Goal: Book appointment/travel/reservation

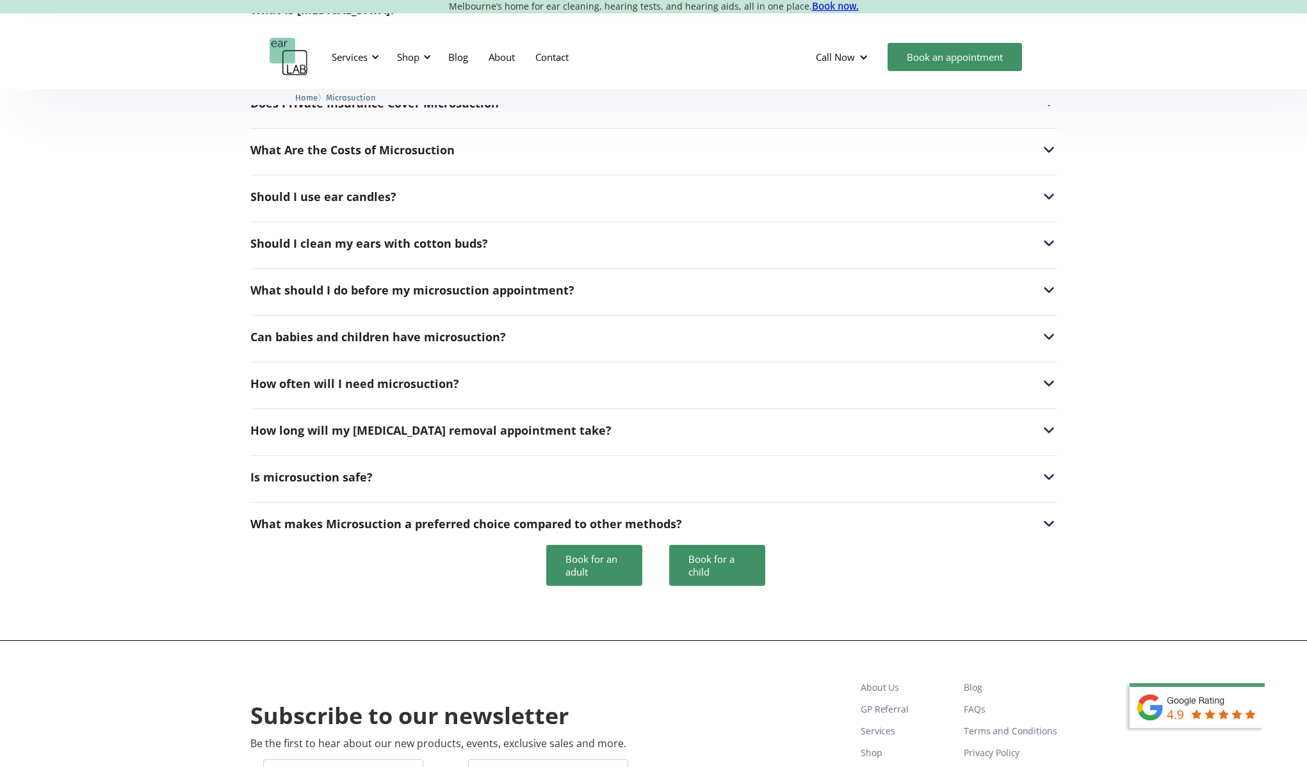
scroll to position [3301, 0]
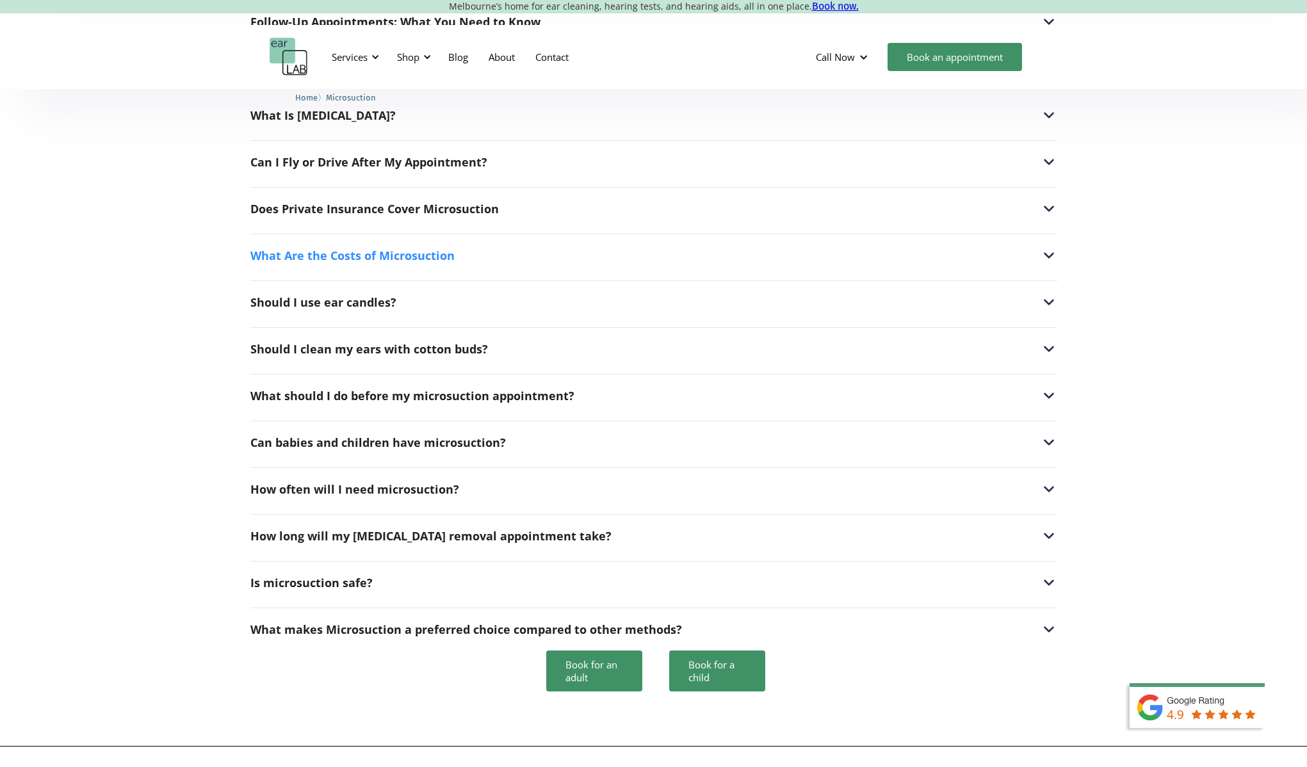
click at [1047, 247] on img at bounding box center [1049, 255] width 17 height 17
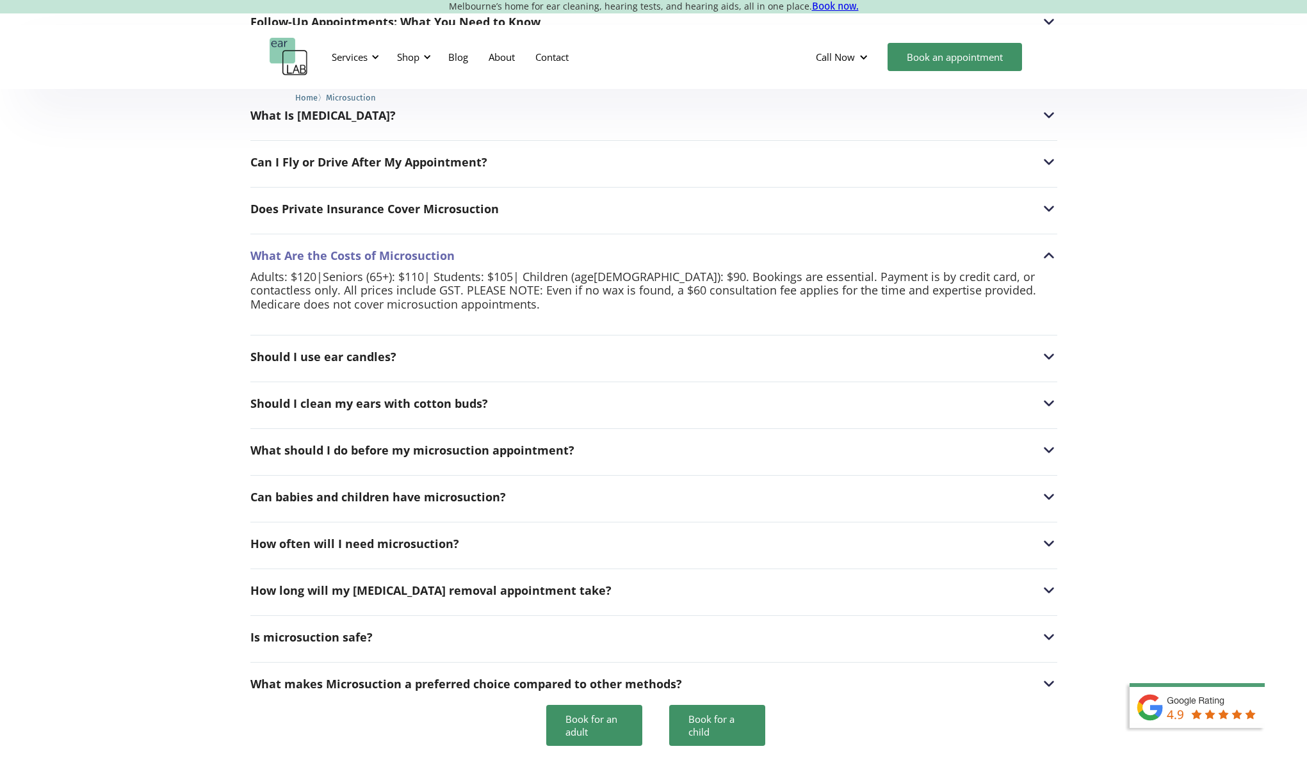
click at [1047, 247] on img at bounding box center [1049, 255] width 17 height 17
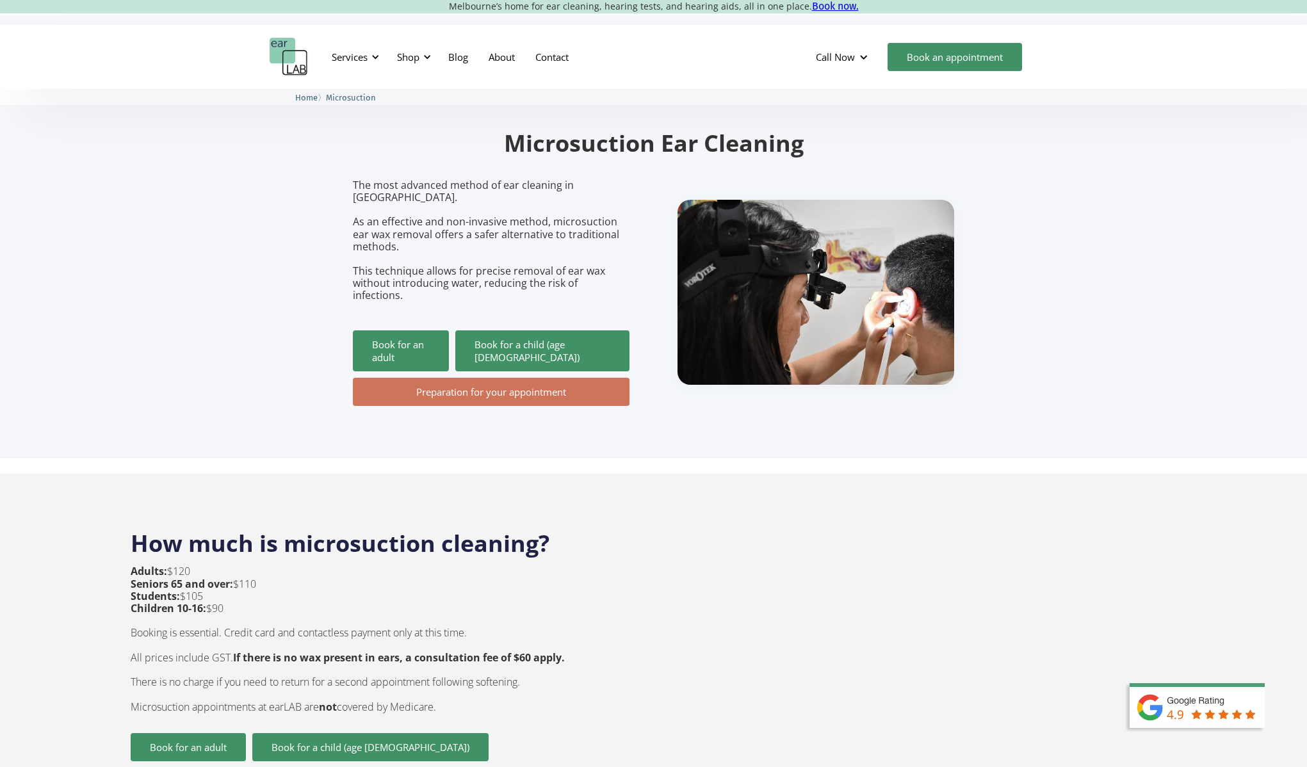
scroll to position [0, 0]
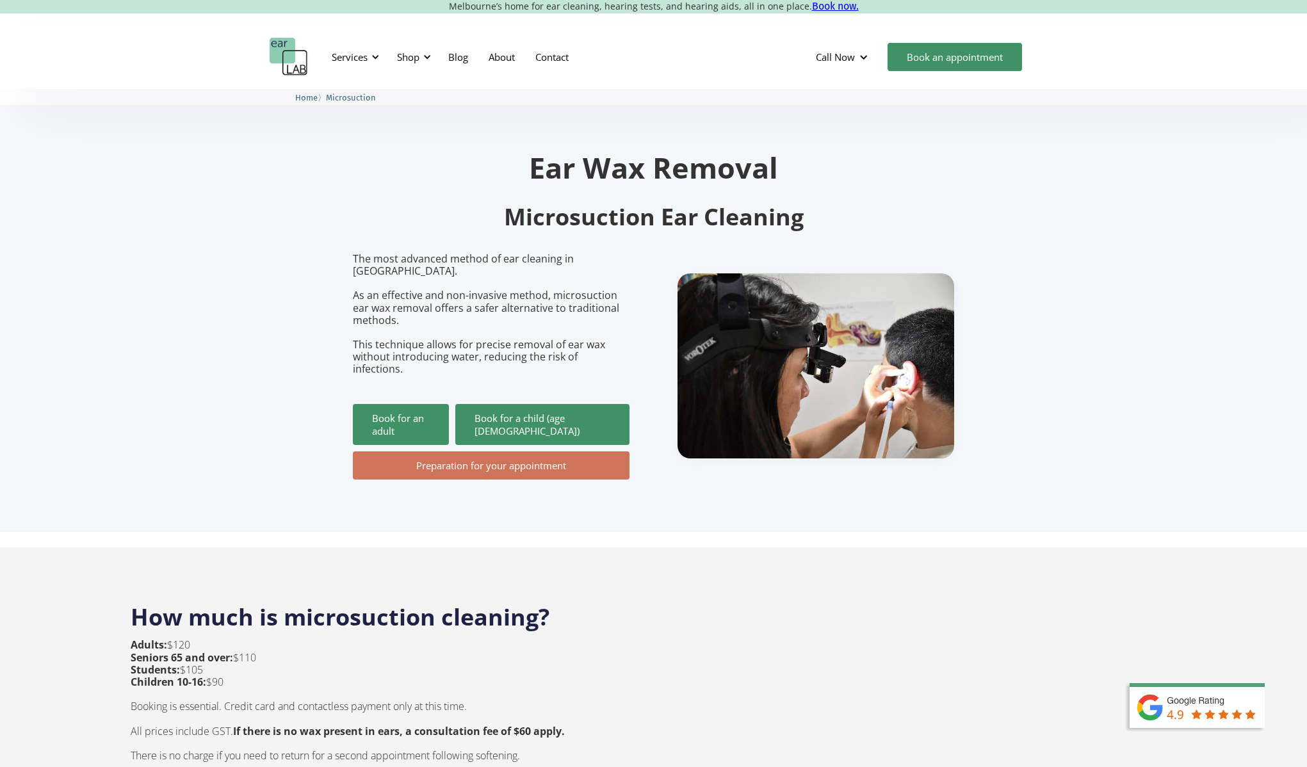
drag, startPoint x: 162, startPoint y: 207, endPoint x: 310, endPoint y: 93, distance: 187.2
click at [162, 207] on section "Ear Wax Removal Microsuction Ear Cleaning The most advanced method of ear clean…" at bounding box center [653, 310] width 1307 height 443
click at [346, 53] on div "Services" at bounding box center [350, 57] width 36 height 13
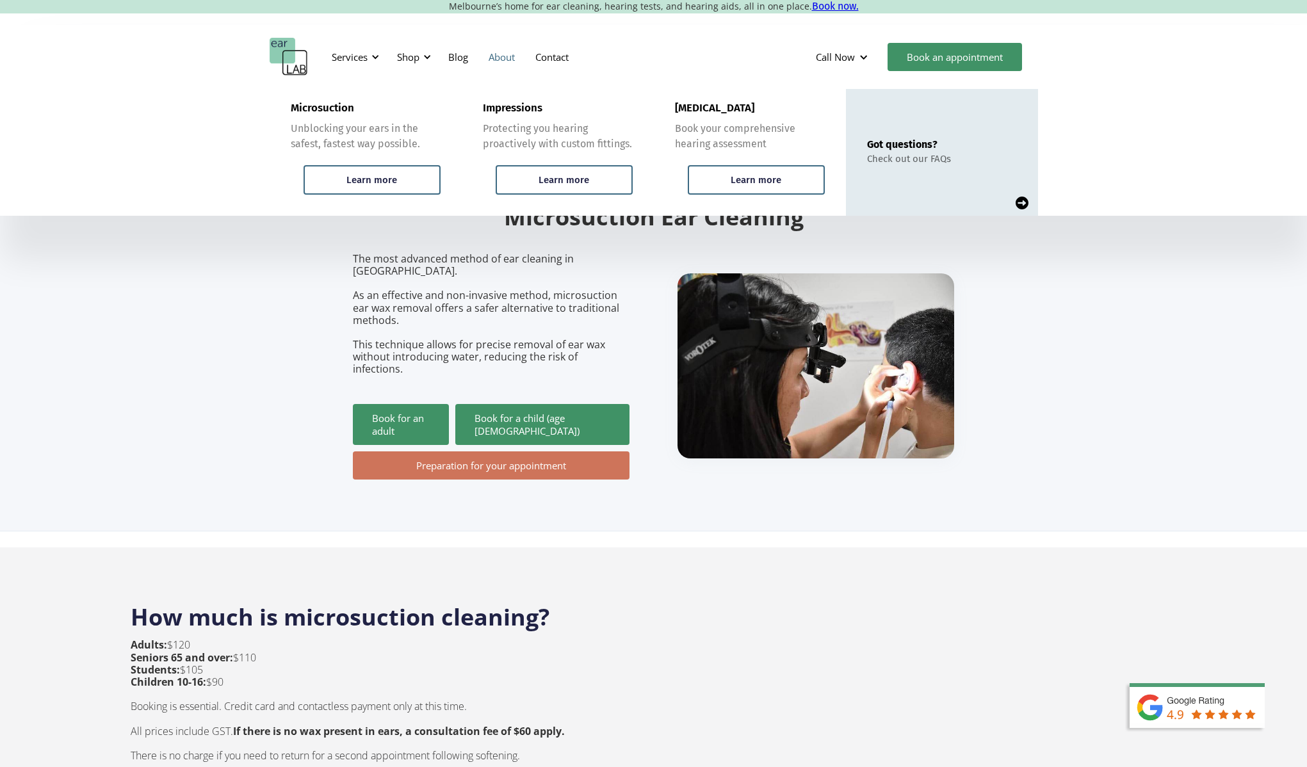
click at [507, 53] on link "About" at bounding box center [501, 56] width 47 height 37
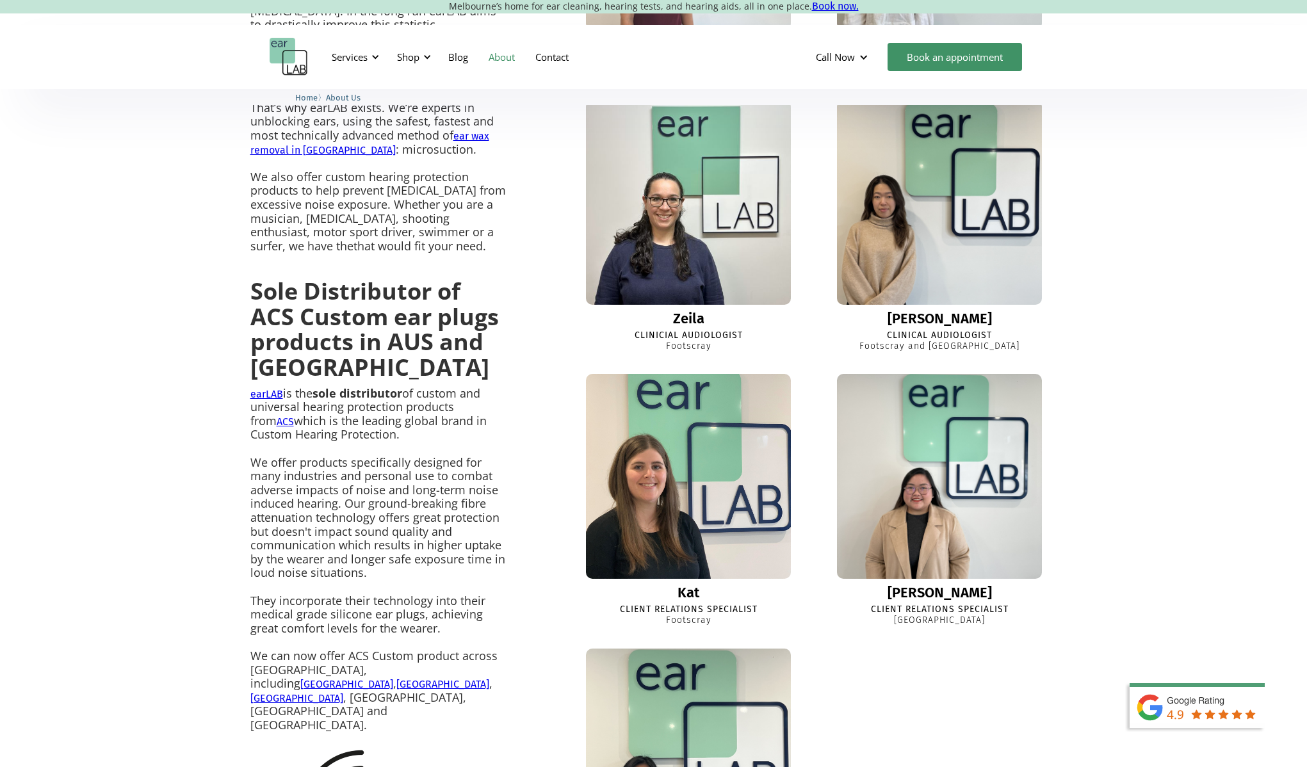
scroll to position [929, 0]
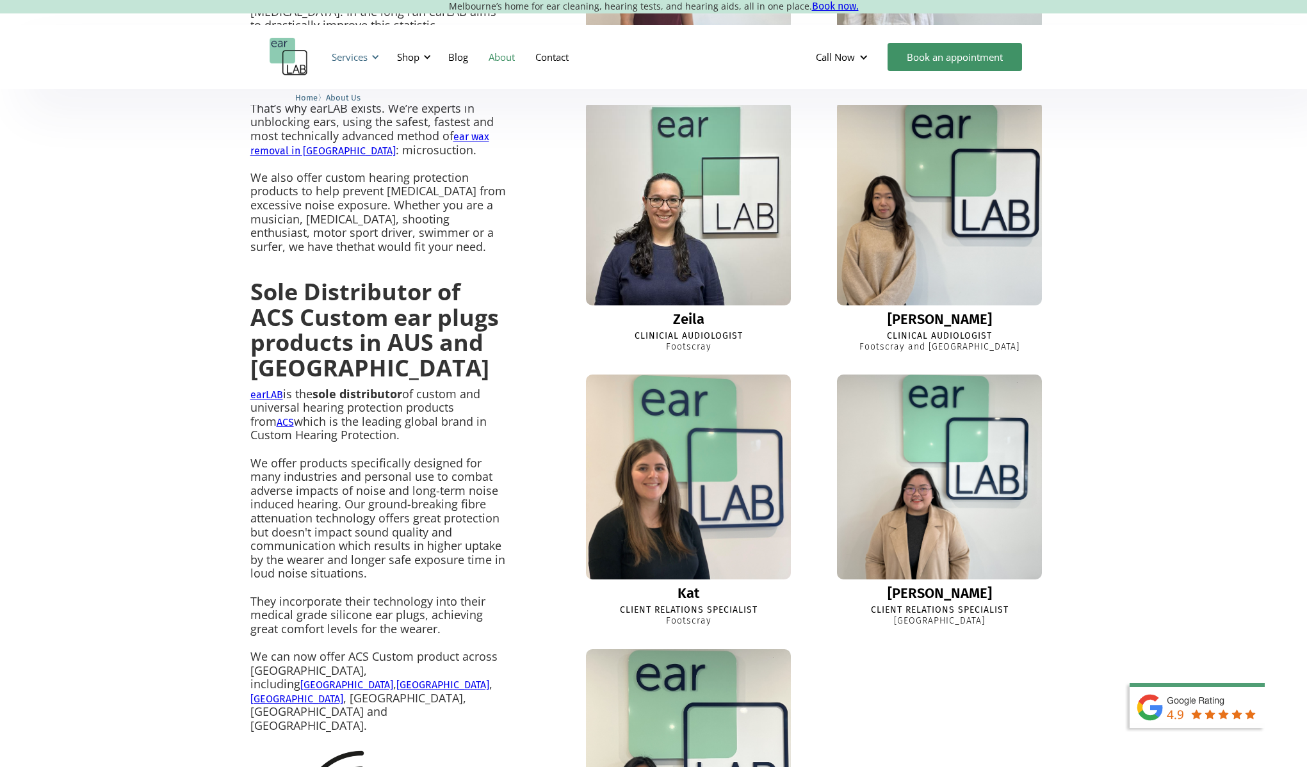
click at [351, 55] on div "Services" at bounding box center [350, 57] width 36 height 13
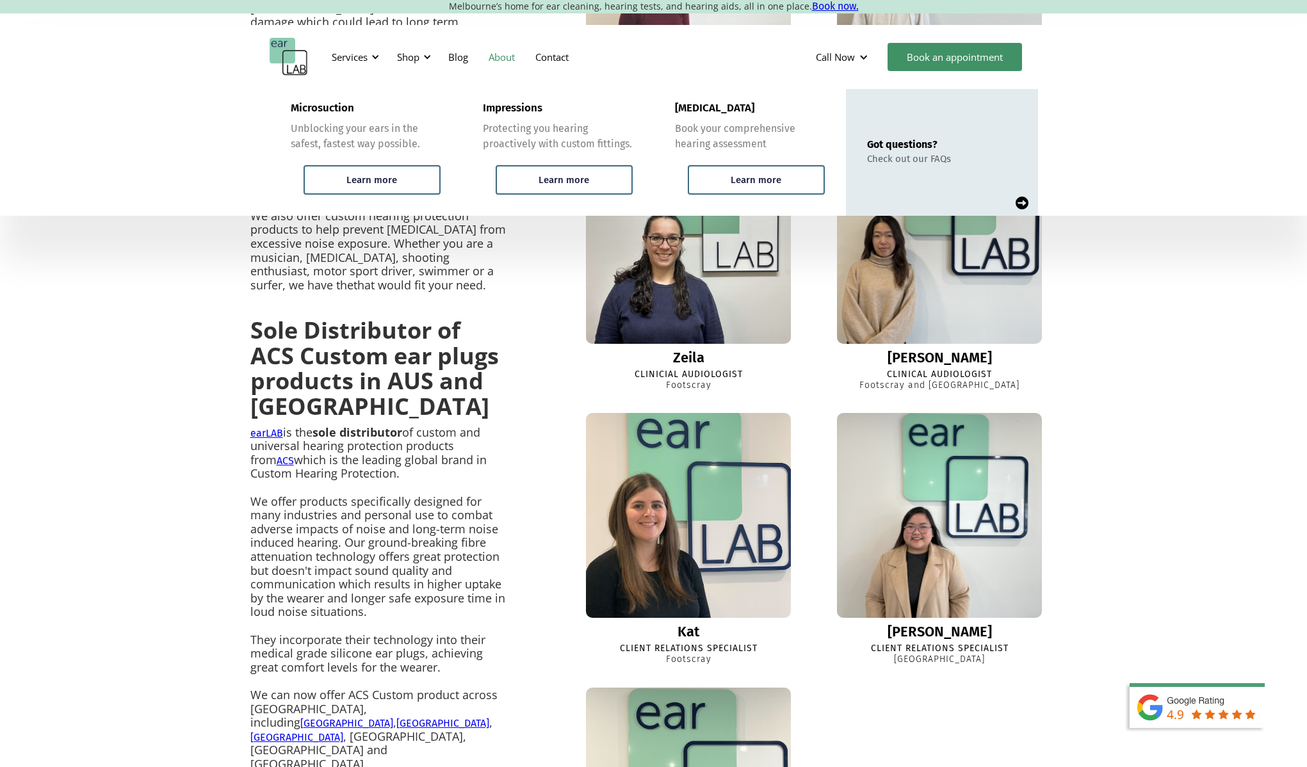
scroll to position [895, 0]
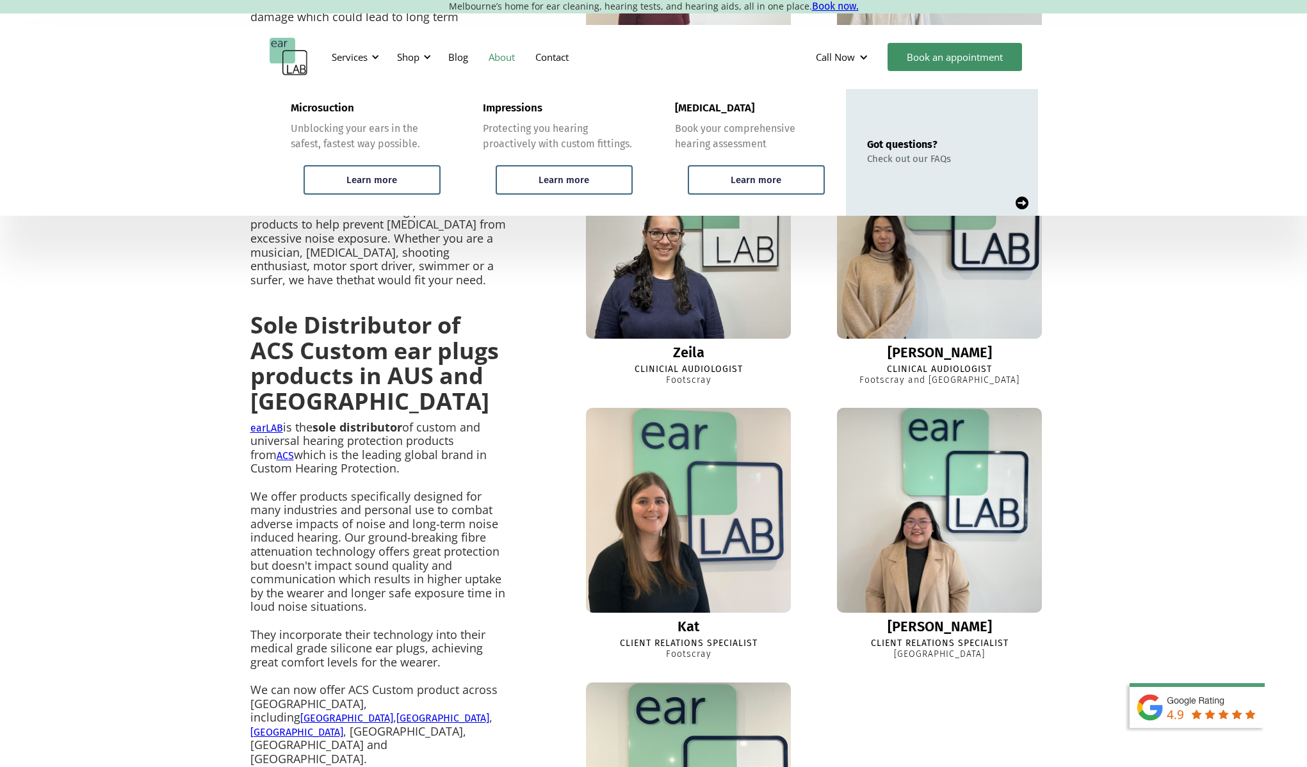
click at [450, 423] on p "earLAB is the sole distributor of custom and universal hearing protection produ…" at bounding box center [378, 594] width 256 height 346
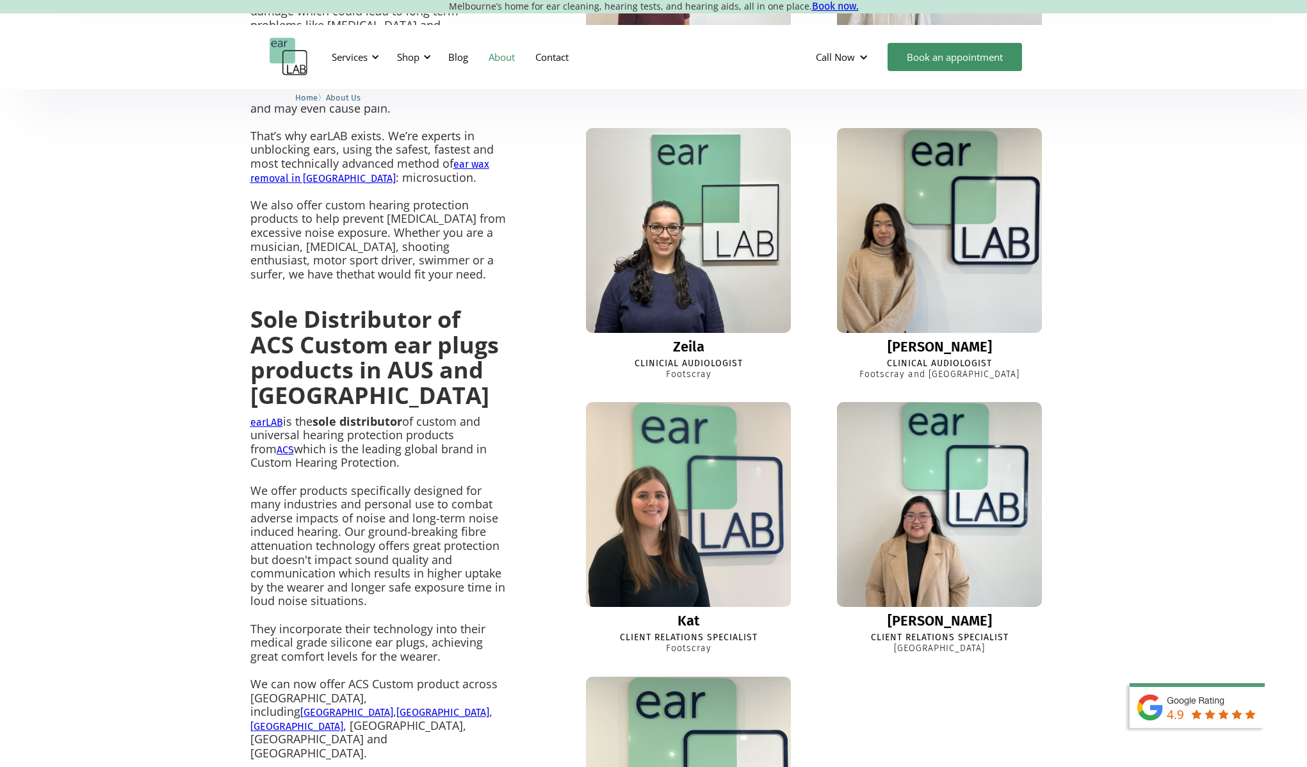
scroll to position [903, 0]
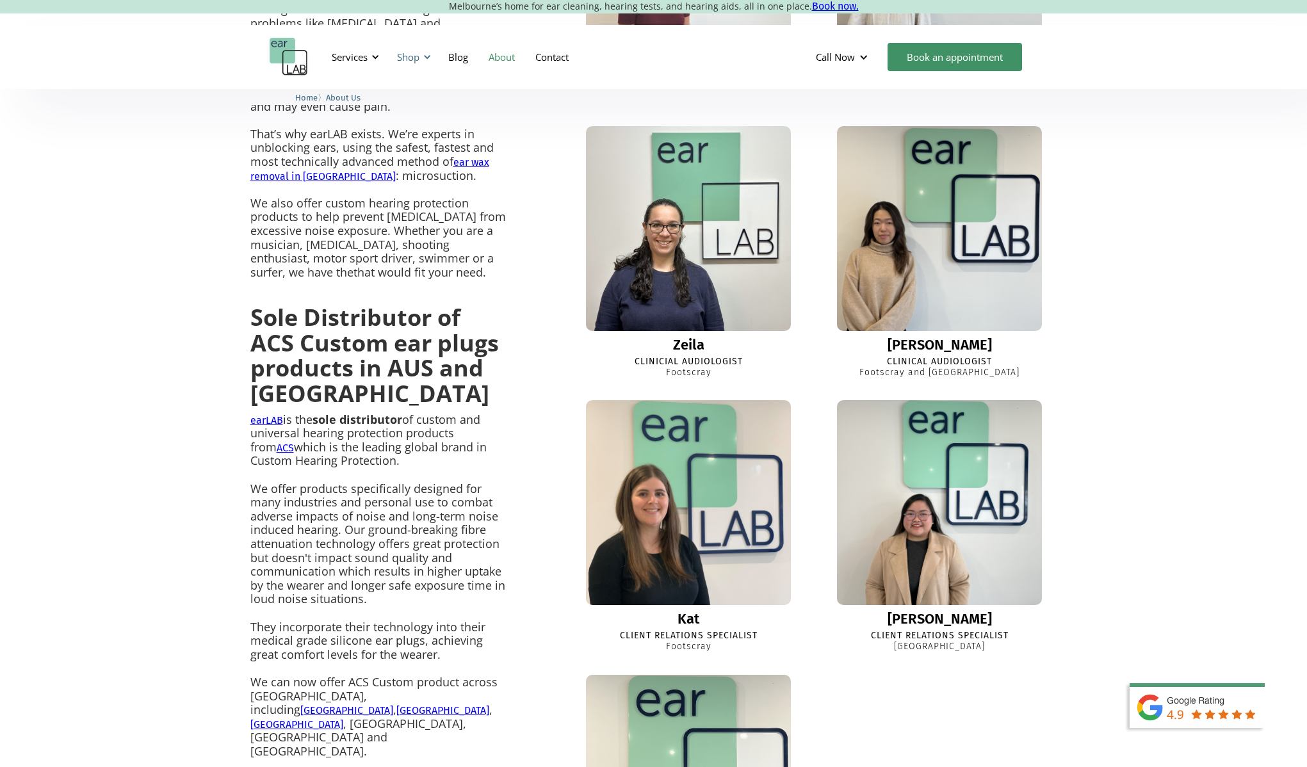
drag, startPoint x: 407, startPoint y: 70, endPoint x: 409, endPoint y: 53, distance: 17.4
click at [407, 70] on div "Shop" at bounding box center [411, 57] width 45 height 38
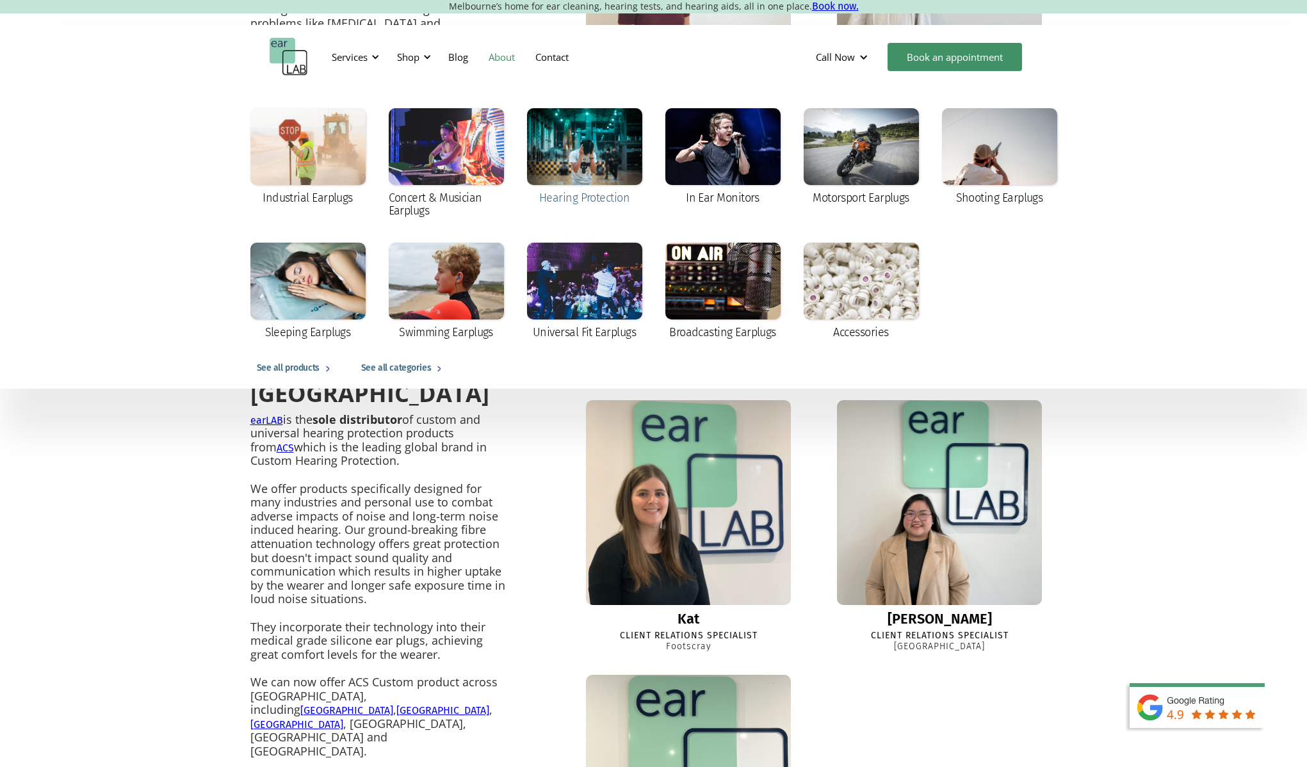
click at [544, 149] on div at bounding box center [584, 146] width 115 height 77
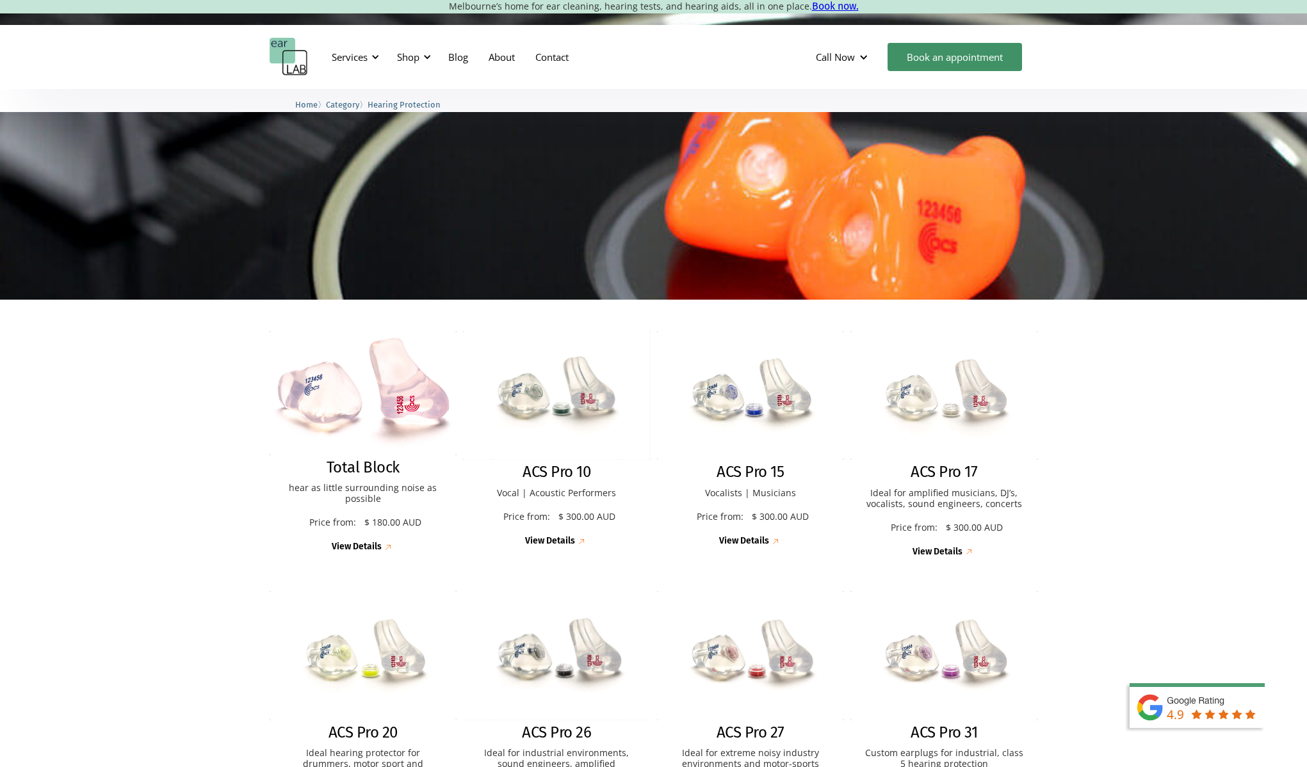
scroll to position [53, 0]
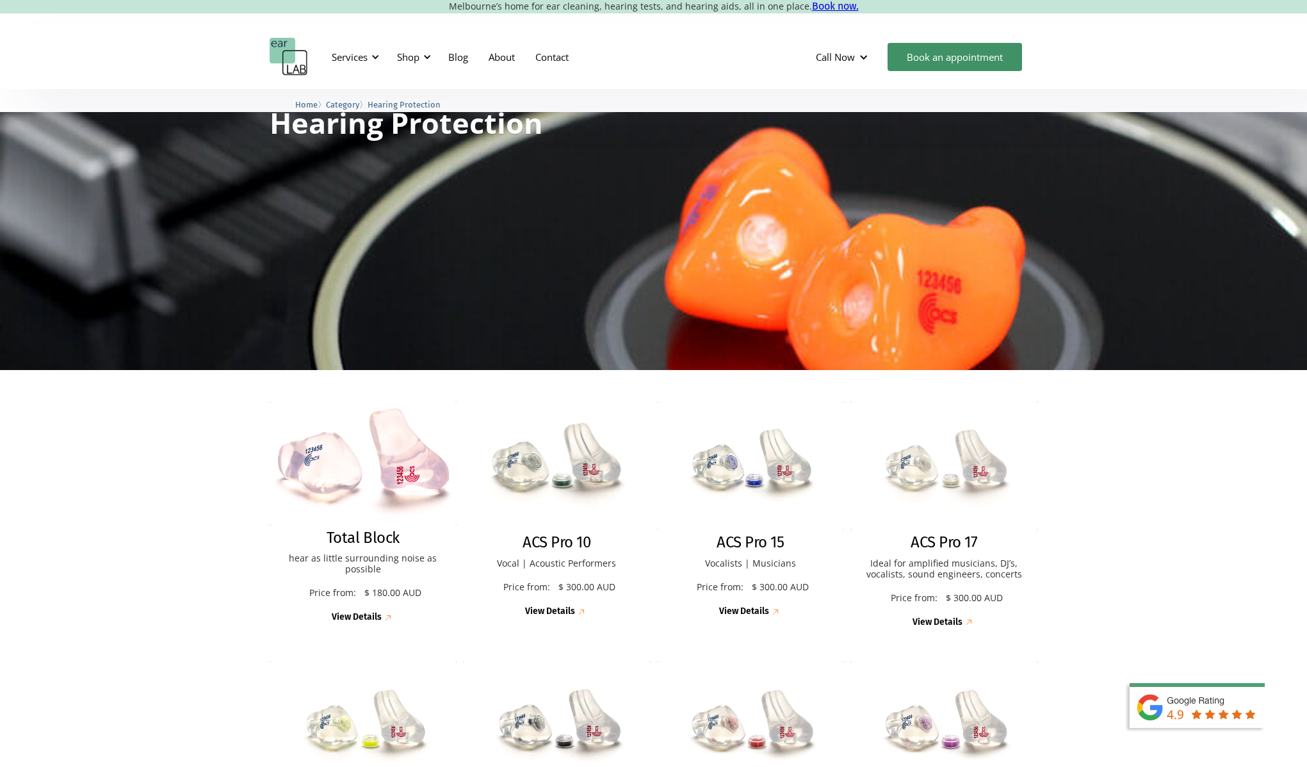
click at [554, 616] on div "View Details" at bounding box center [550, 611] width 50 height 11
drag, startPoint x: 494, startPoint y: 61, endPoint x: 501, endPoint y: 60, distance: 7.2
click at [494, 61] on link "About" at bounding box center [501, 56] width 47 height 37
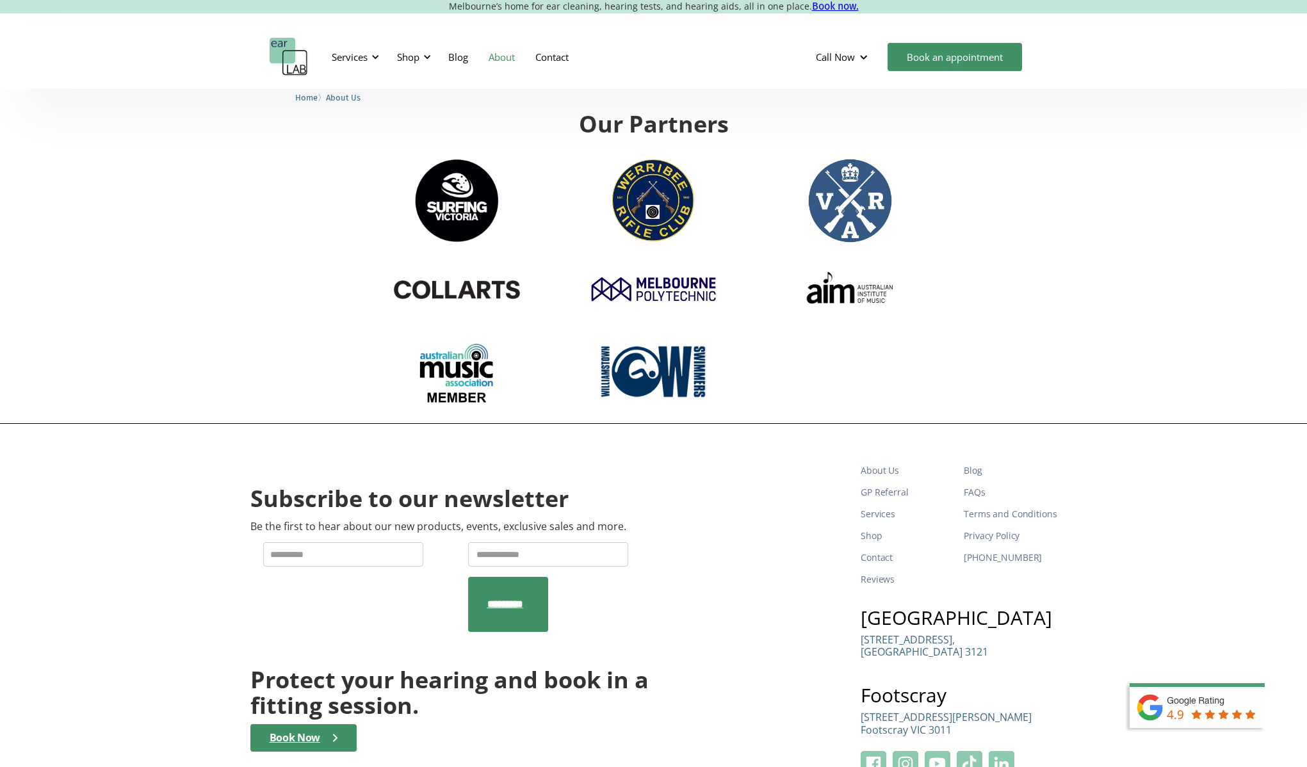
scroll to position [1901, 0]
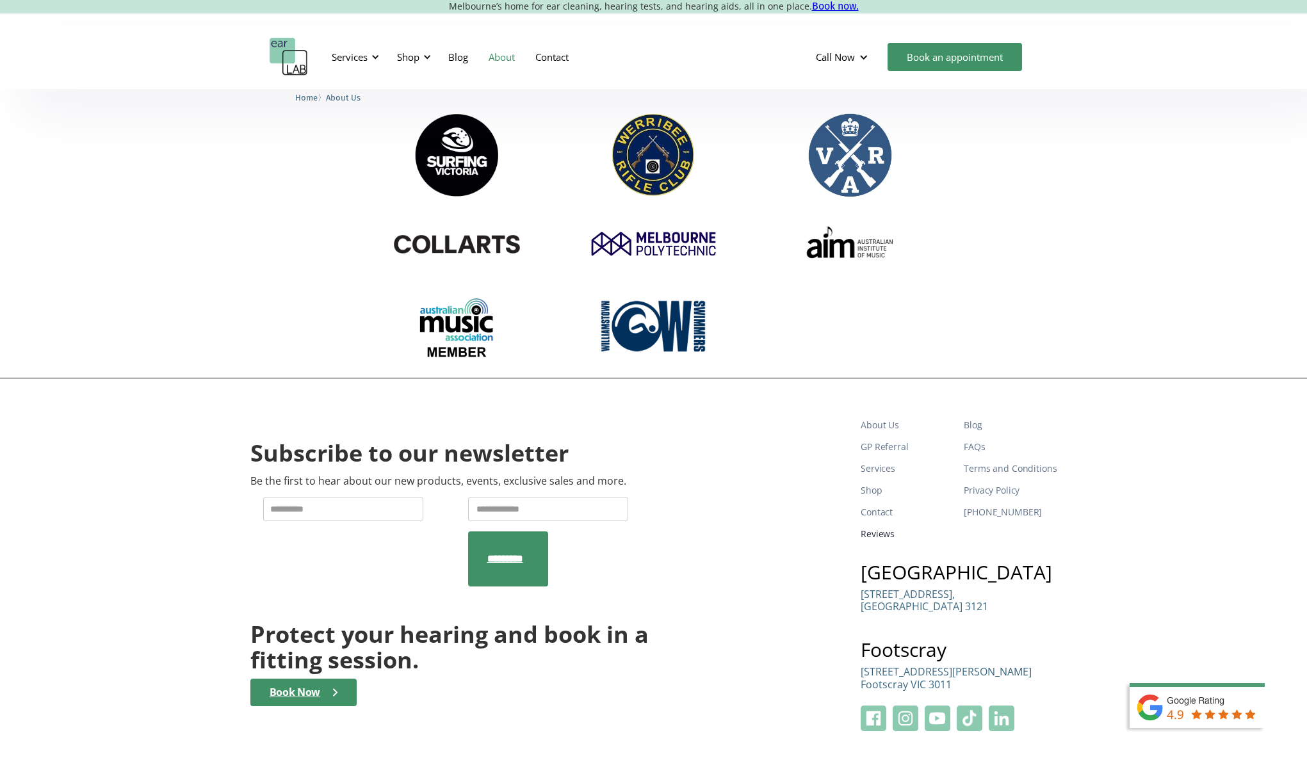
click at [878, 523] on link "Reviews" at bounding box center [907, 534] width 93 height 22
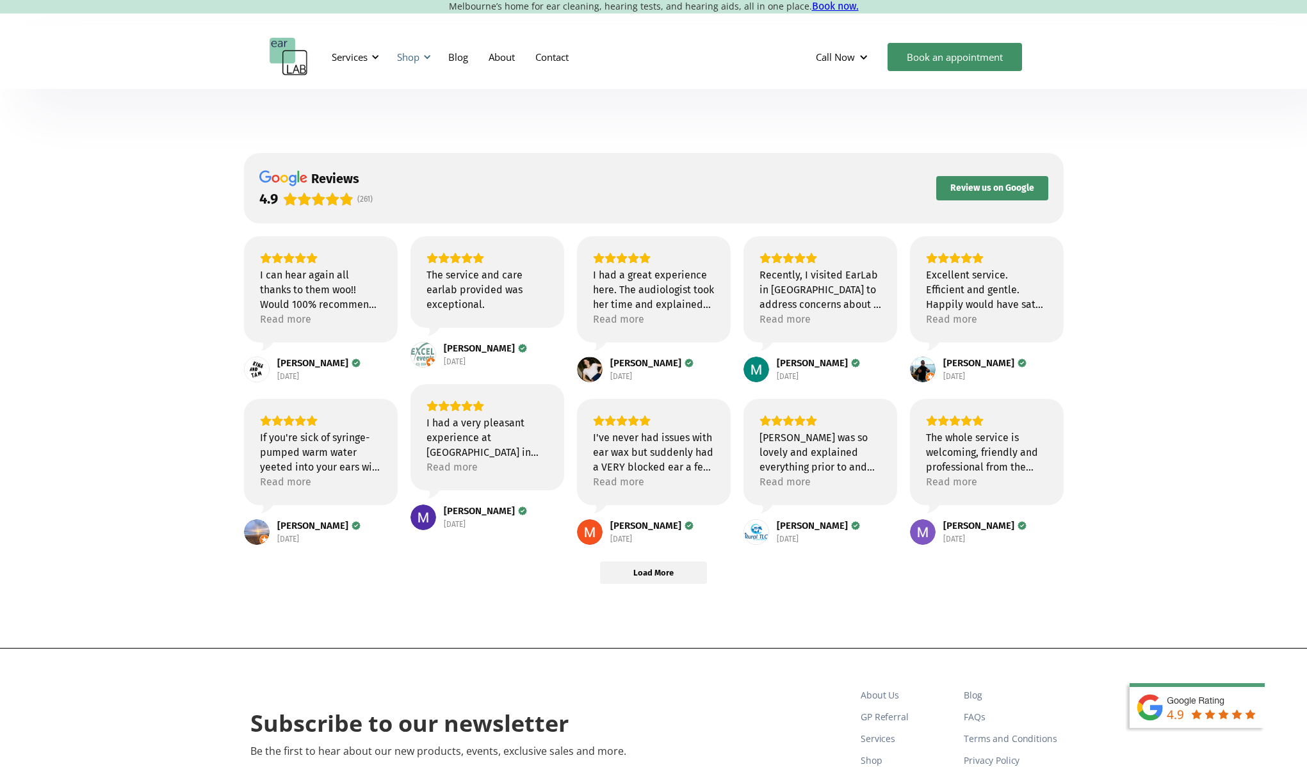
drag, startPoint x: 398, startPoint y: 108, endPoint x: 427, endPoint y: 53, distance: 62.4
click at [402, 101] on body "Melbourne’s home for ear cleaning, hearing tests, and hearing aids, all in one …" at bounding box center [653, 559] width 1307 height 1068
click at [425, 53] on div at bounding box center [427, 57] width 9 height 9
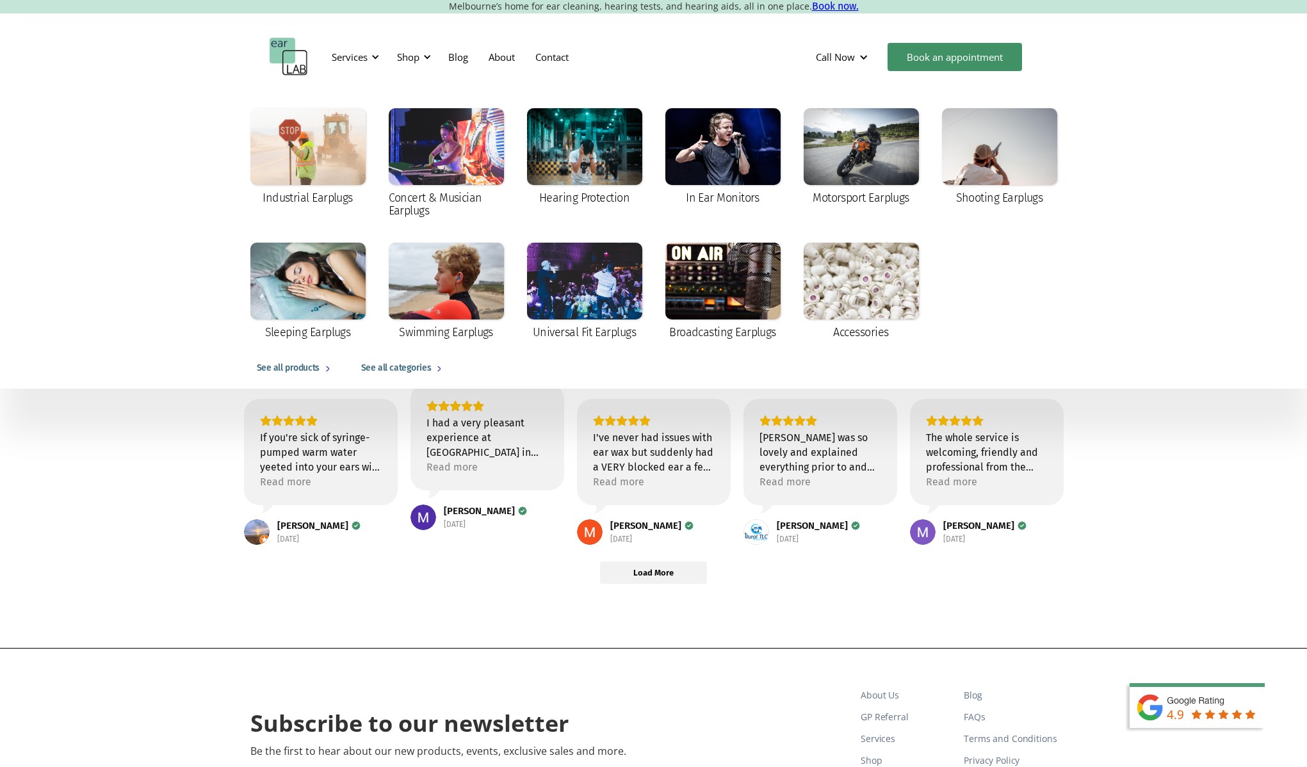
click at [393, 368] on div "See all categories" at bounding box center [396, 368] width 70 height 15
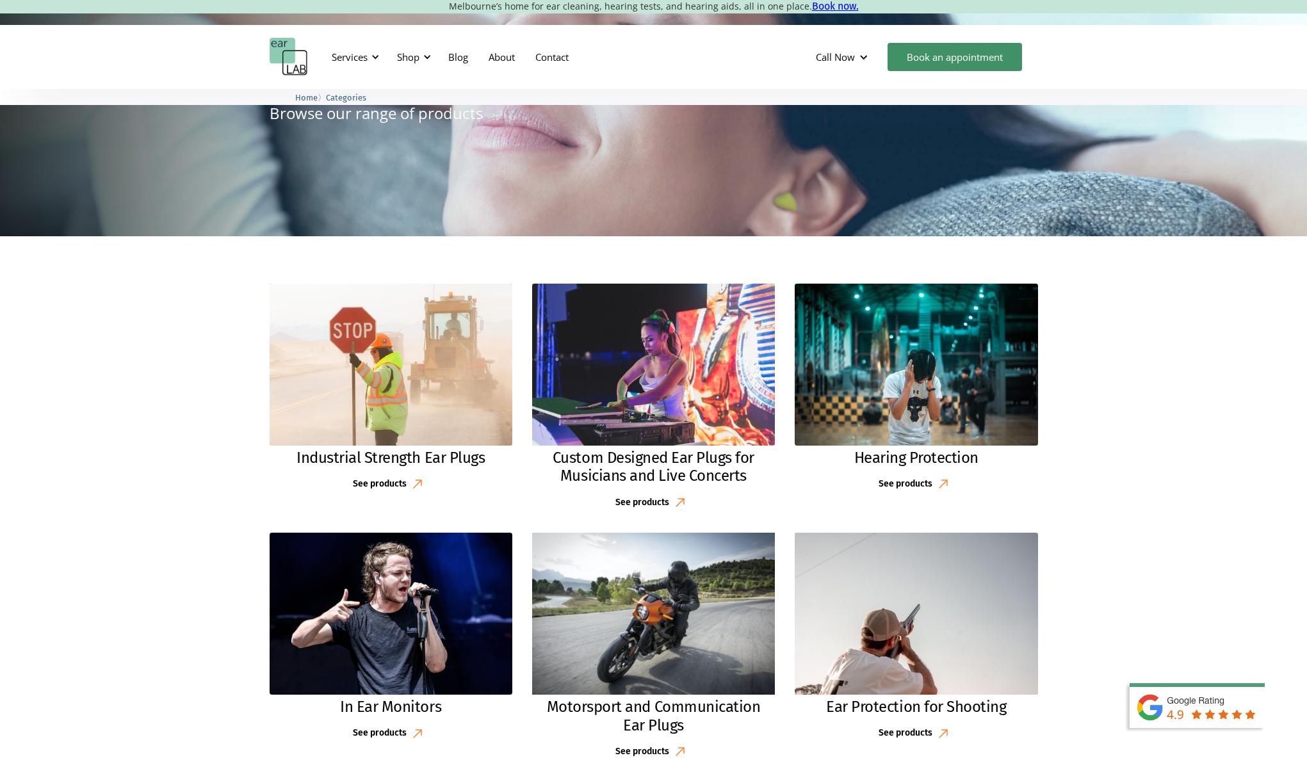
scroll to position [76, 0]
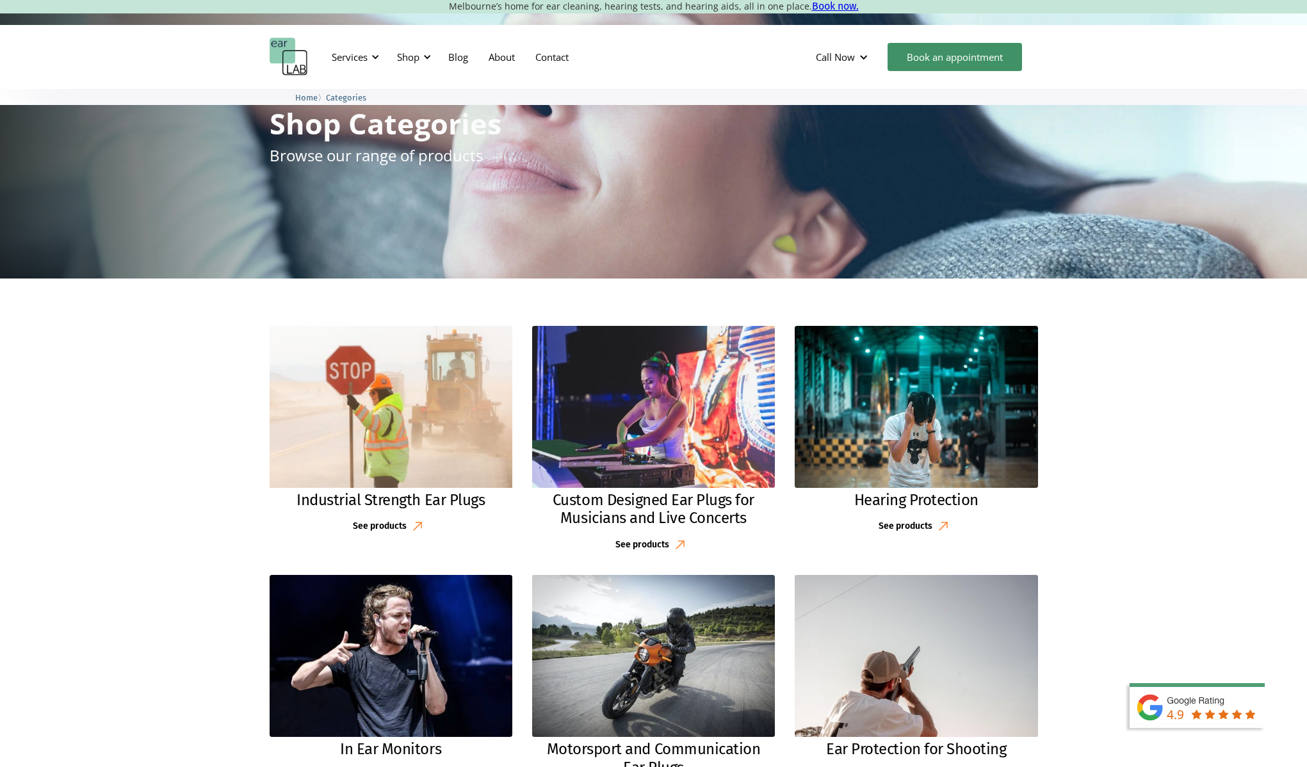
click at [413, 386] on img at bounding box center [391, 407] width 258 height 172
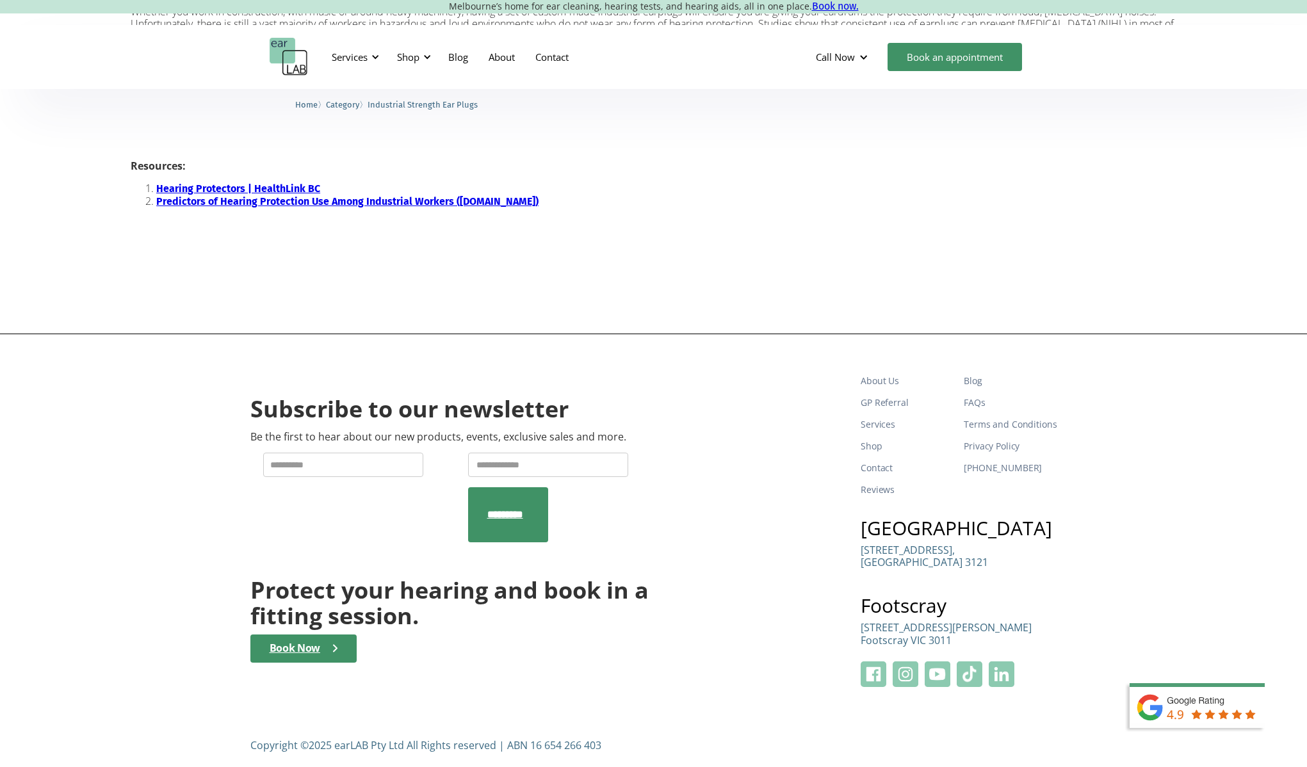
scroll to position [945, 0]
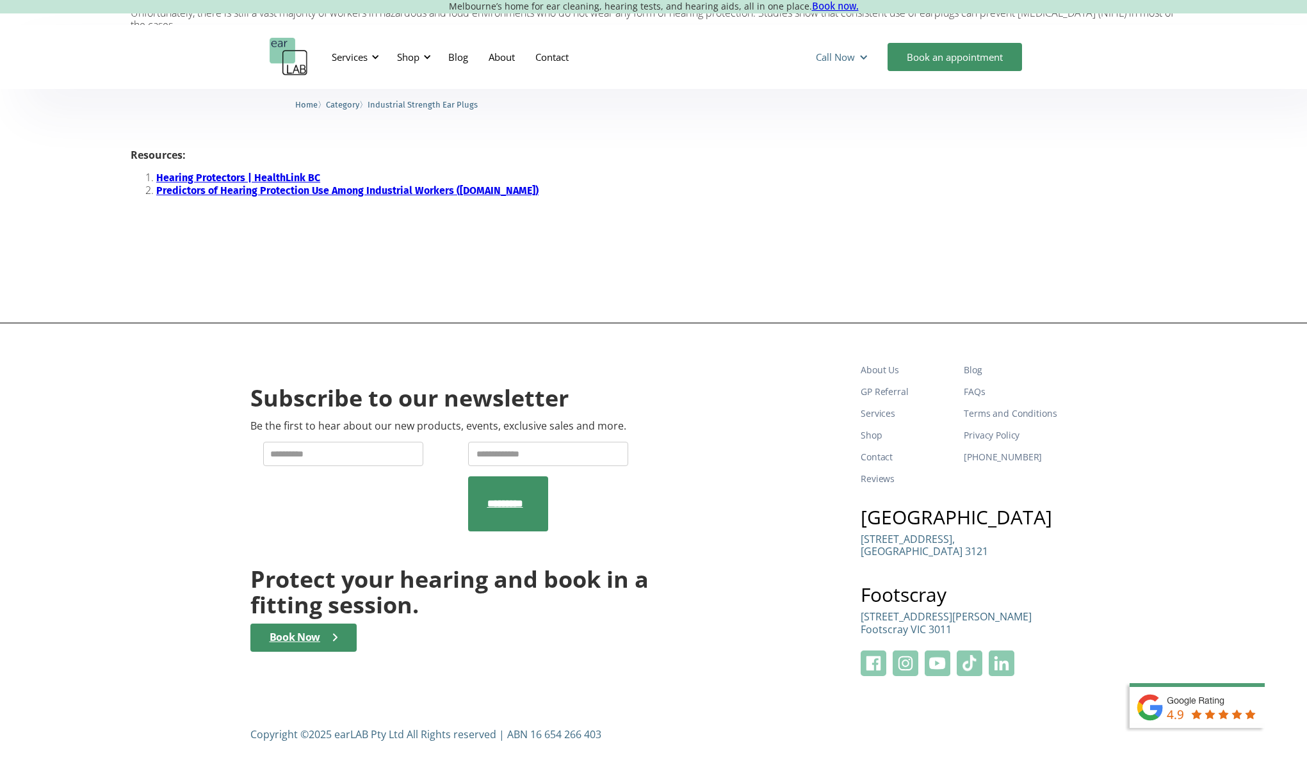
click at [839, 56] on div "Call Now" at bounding box center [835, 57] width 39 height 13
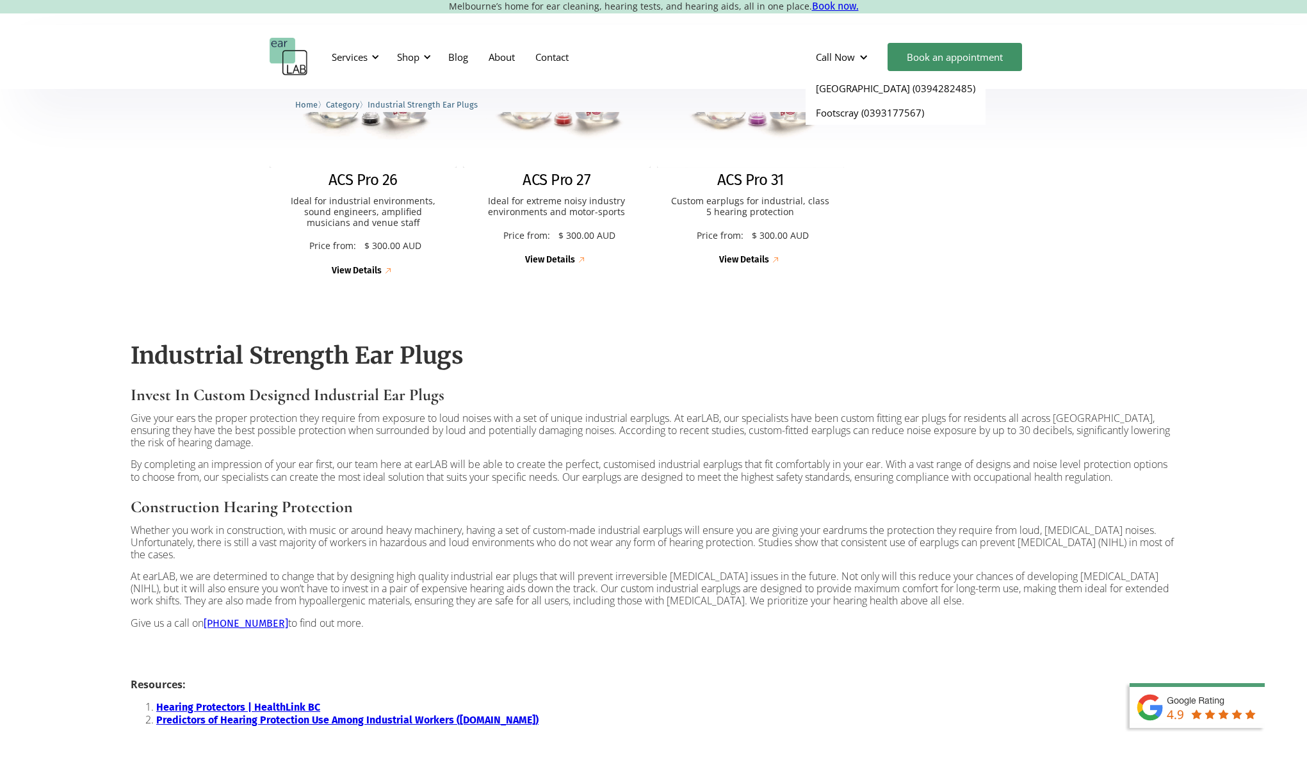
scroll to position [0, 0]
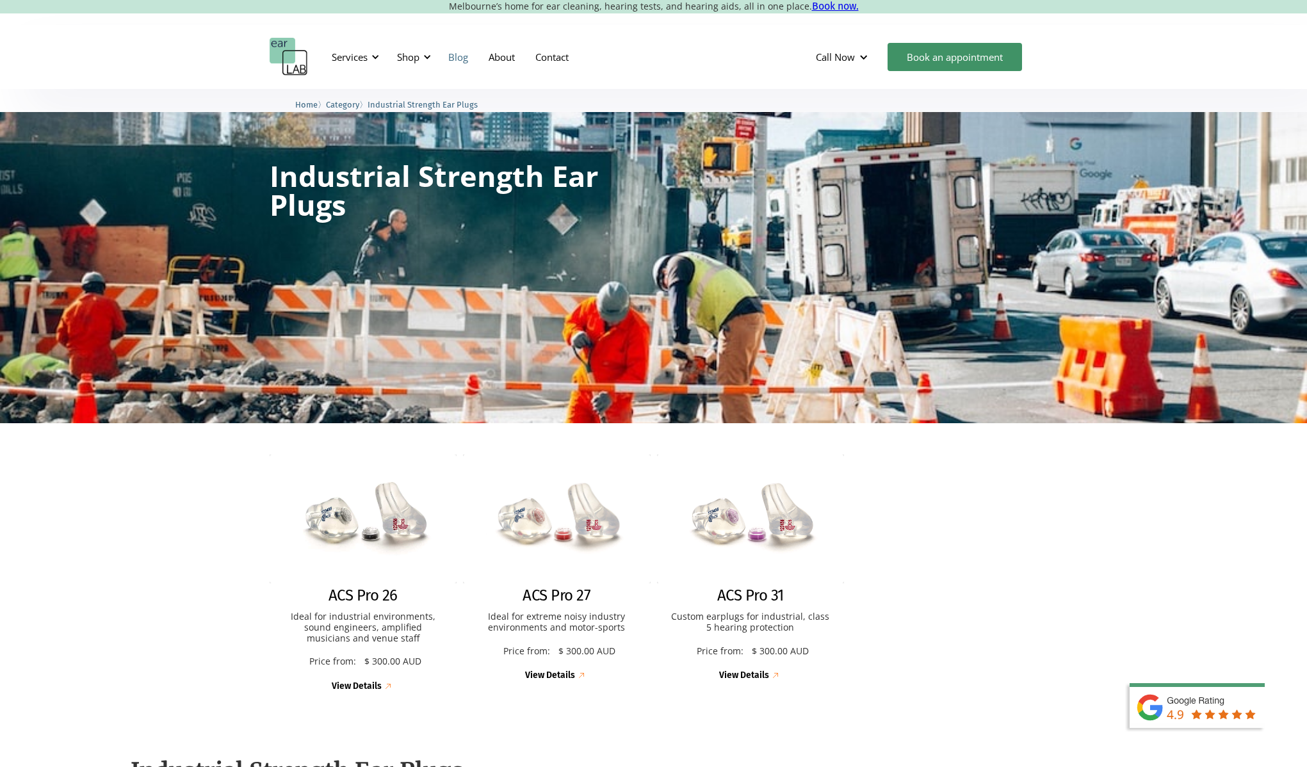
click at [459, 60] on link "Blog" at bounding box center [458, 56] width 40 height 37
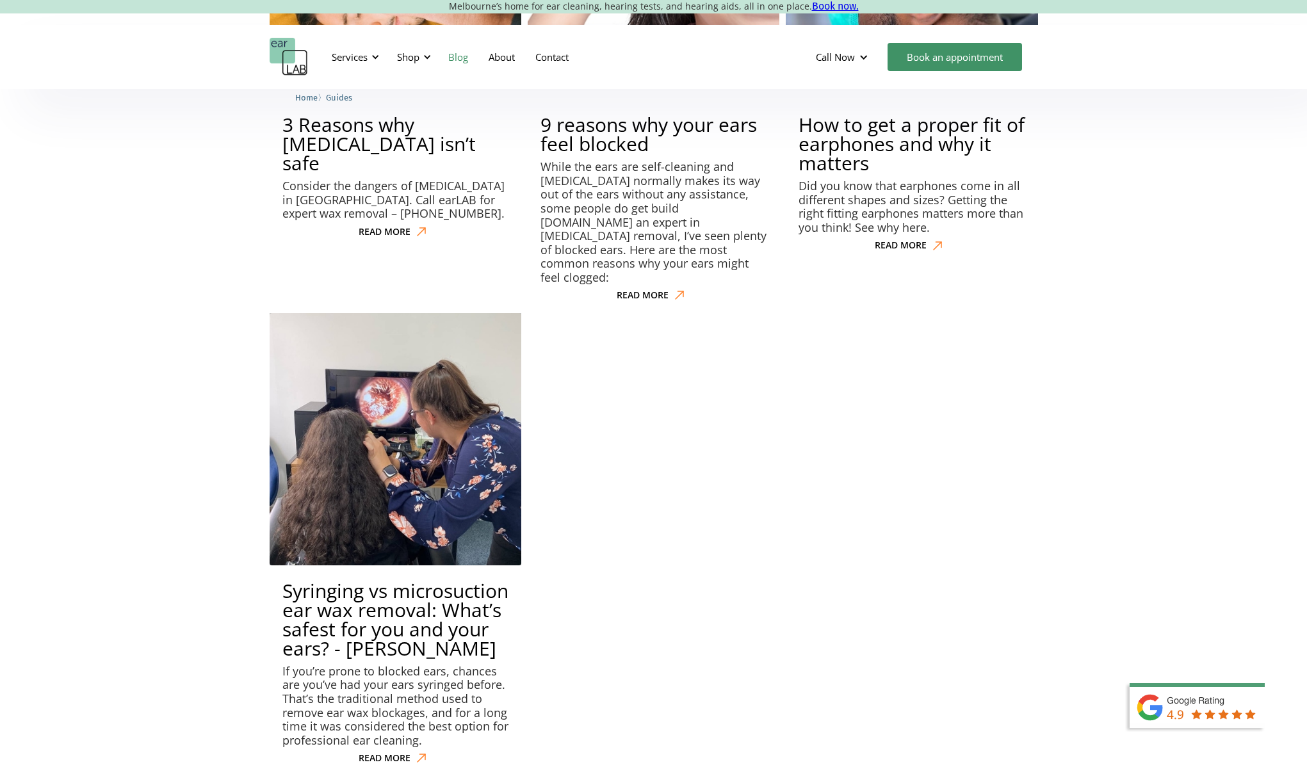
scroll to position [7593, 0]
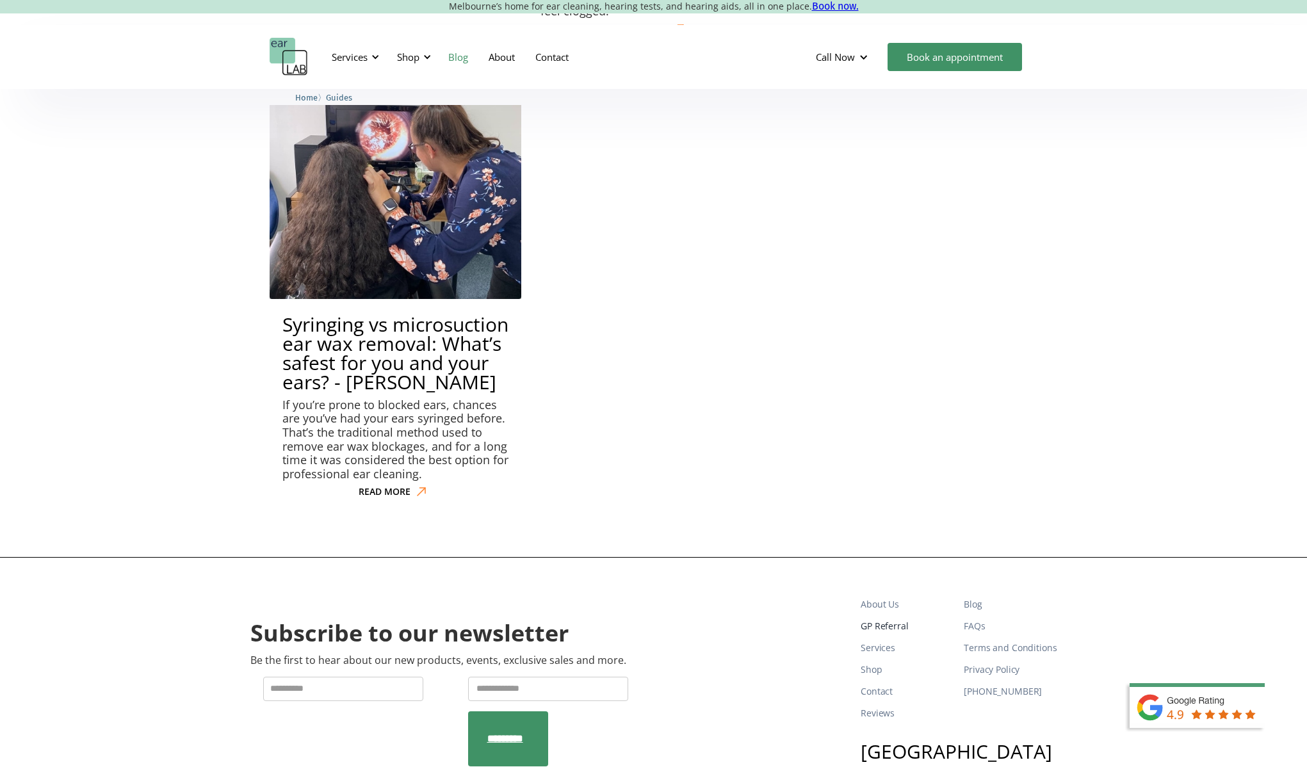
click at [894, 615] on link "GP Referral" at bounding box center [907, 626] width 93 height 22
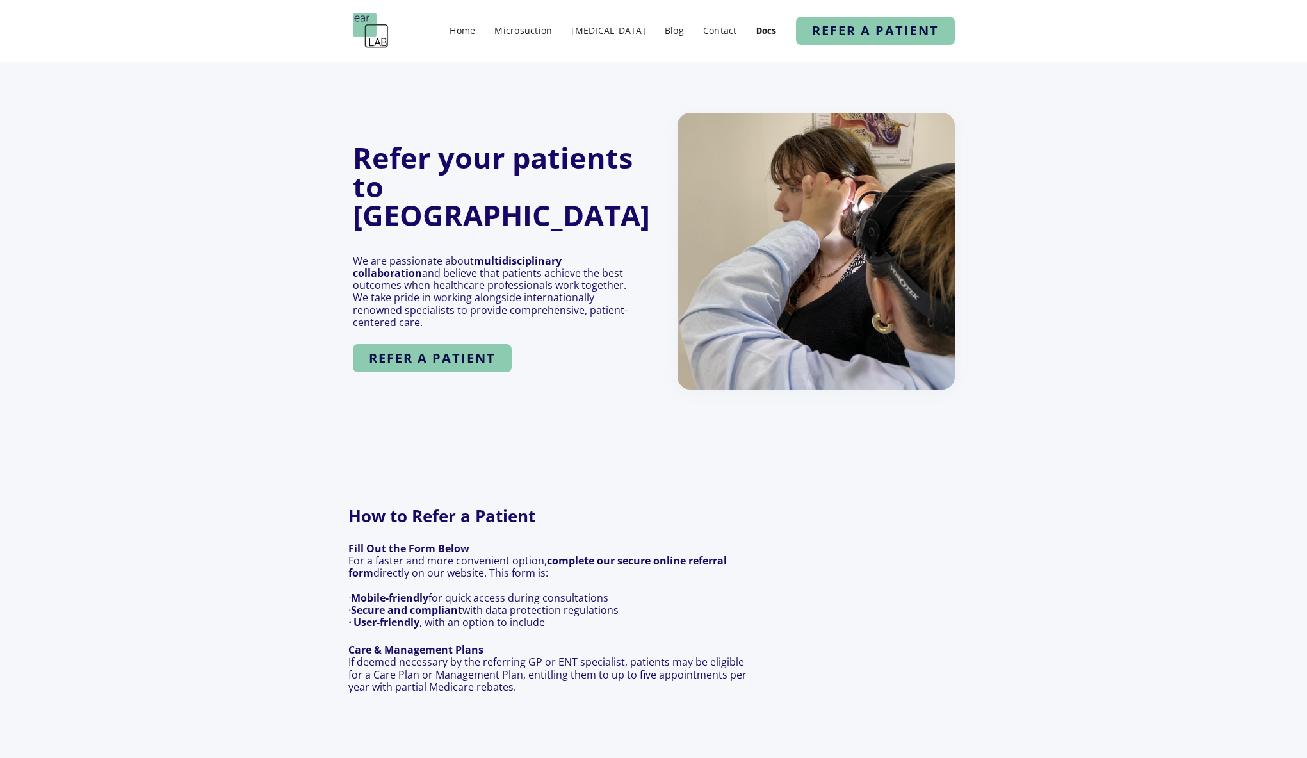
click at [386, 30] on img at bounding box center [371, 31] width 36 height 36
click at [371, 30] on img at bounding box center [371, 31] width 36 height 36
drag, startPoint x: 567, startPoint y: 108, endPoint x: 393, endPoint y: 42, distance: 186.6
click at [567, 108] on section "Refer your patients to [GEOGRAPHIC_DATA] We are passionate about multidisciplin…" at bounding box center [653, 251] width 1307 height 380
click at [375, 37] on img at bounding box center [371, 31] width 36 height 36
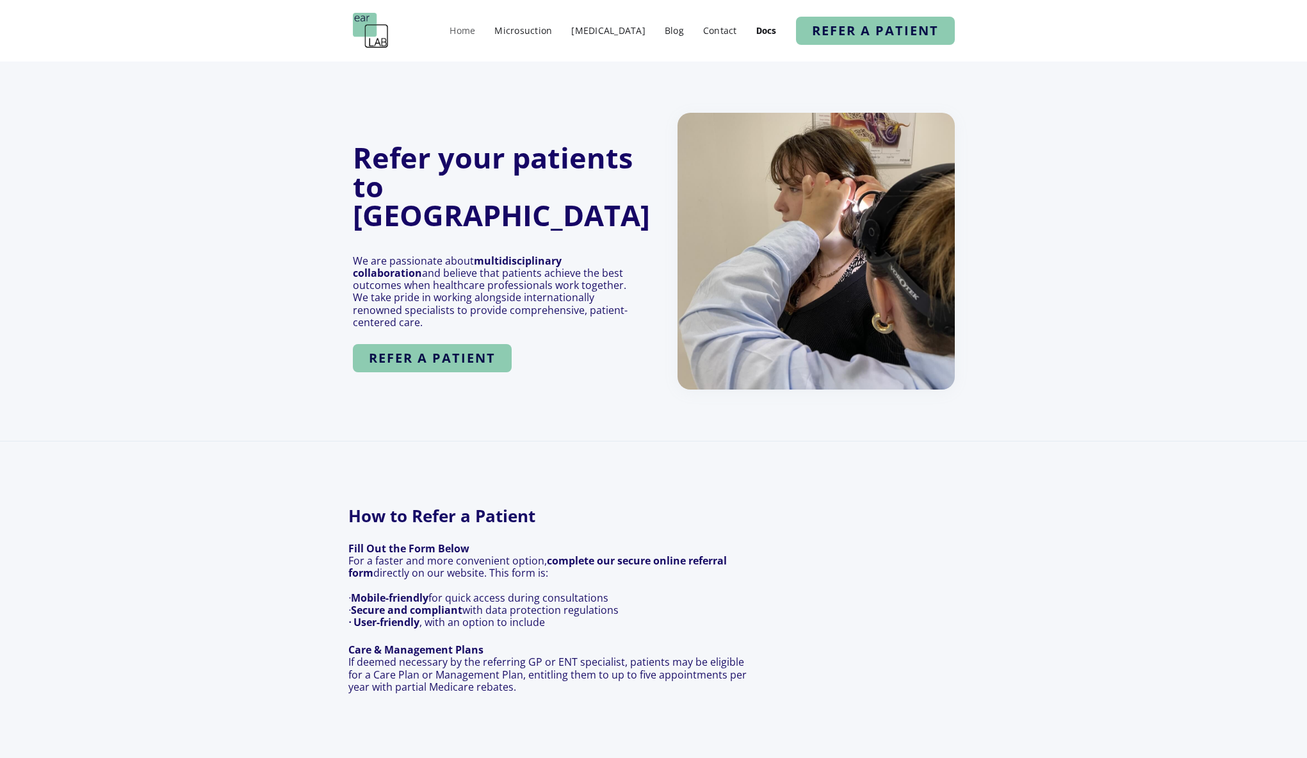
click at [482, 31] on link "Home" at bounding box center [462, 30] width 38 height 19
click at [480, 32] on link "Home" at bounding box center [462, 30] width 38 height 19
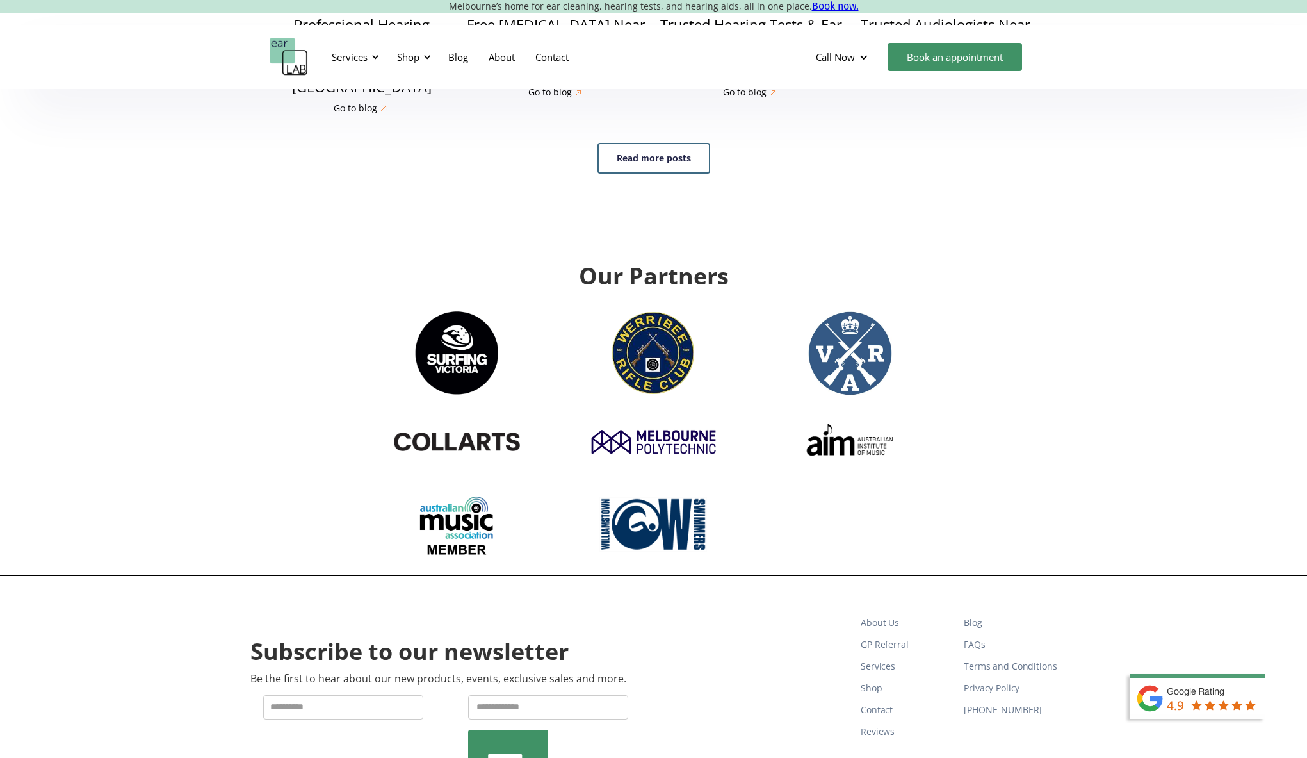
scroll to position [4254, 0]
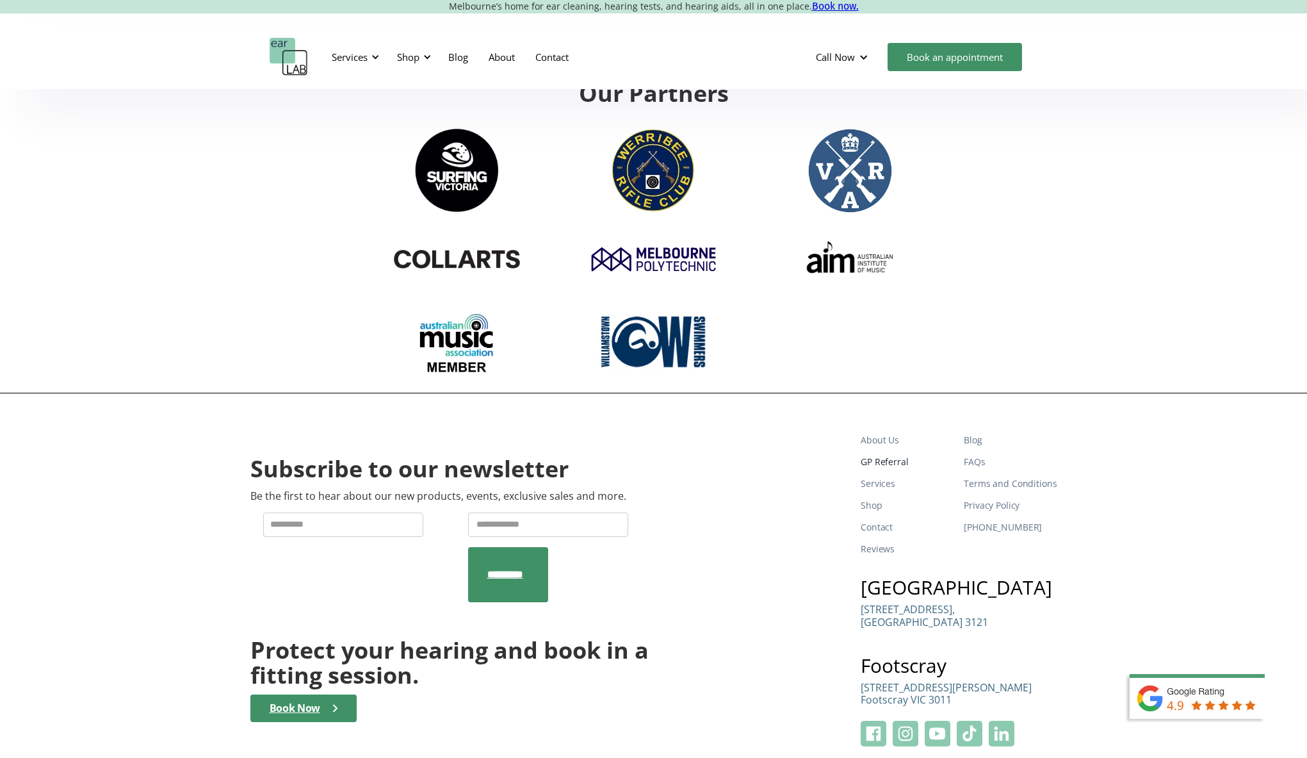
click at [891, 451] on link "GP Referral" at bounding box center [907, 462] width 93 height 22
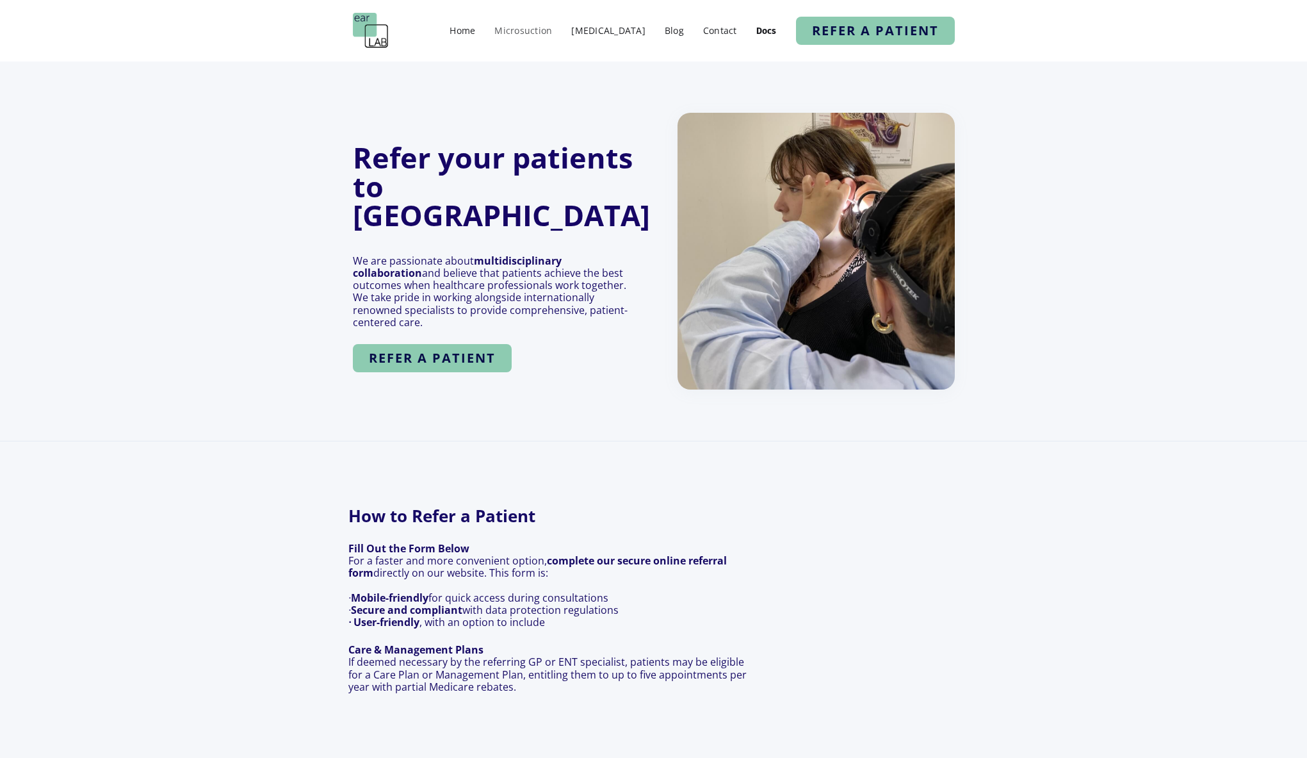
click at [532, 32] on link "Microsuction" at bounding box center [523, 30] width 70 height 19
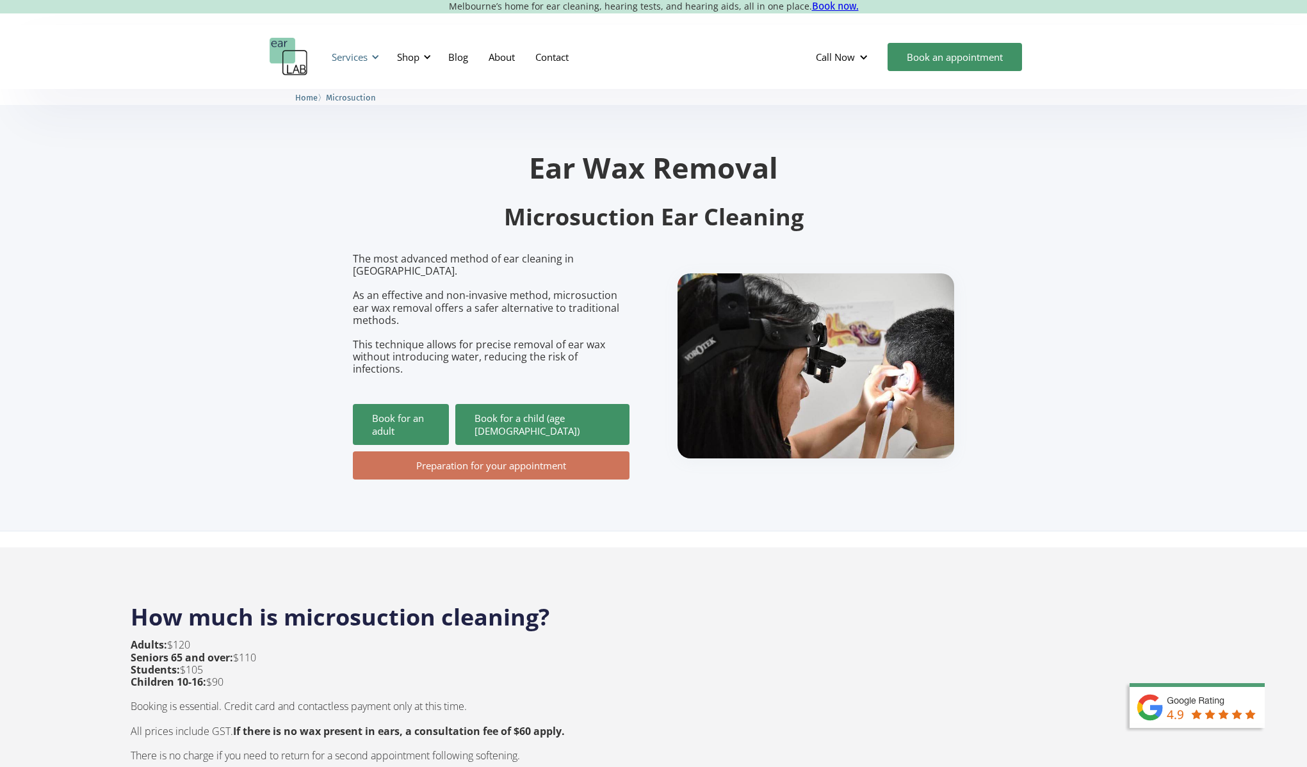
click at [352, 55] on div "Services" at bounding box center [350, 57] width 36 height 13
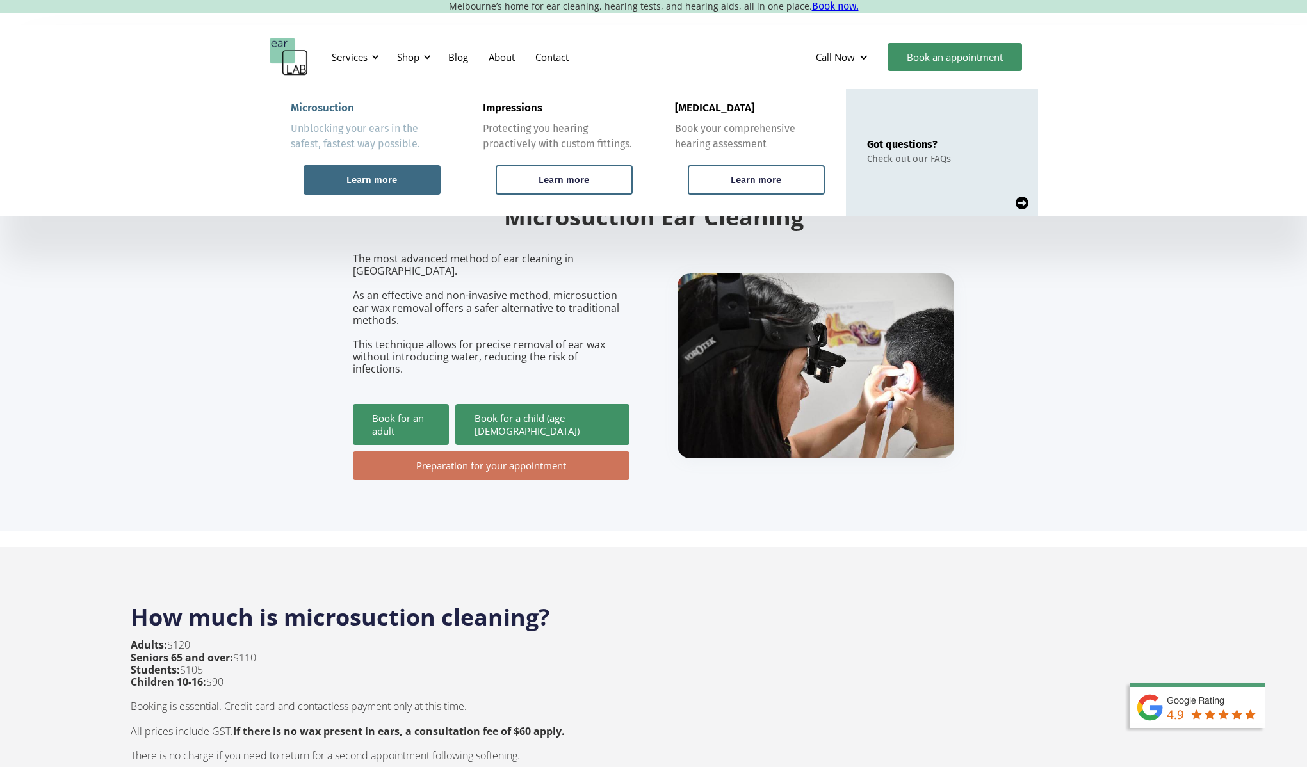
click at [407, 174] on div "Learn more" at bounding box center [372, 179] width 137 height 29
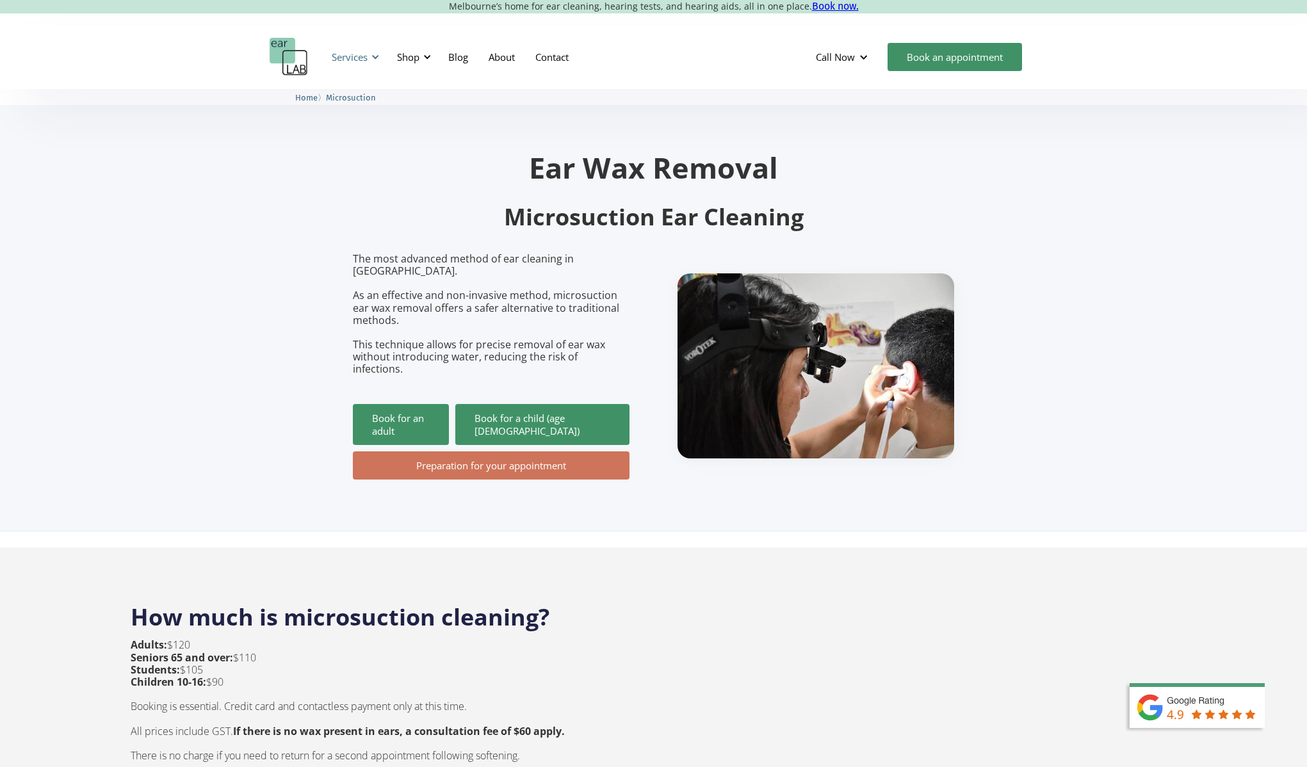
click at [343, 56] on div "Services" at bounding box center [350, 57] width 36 height 13
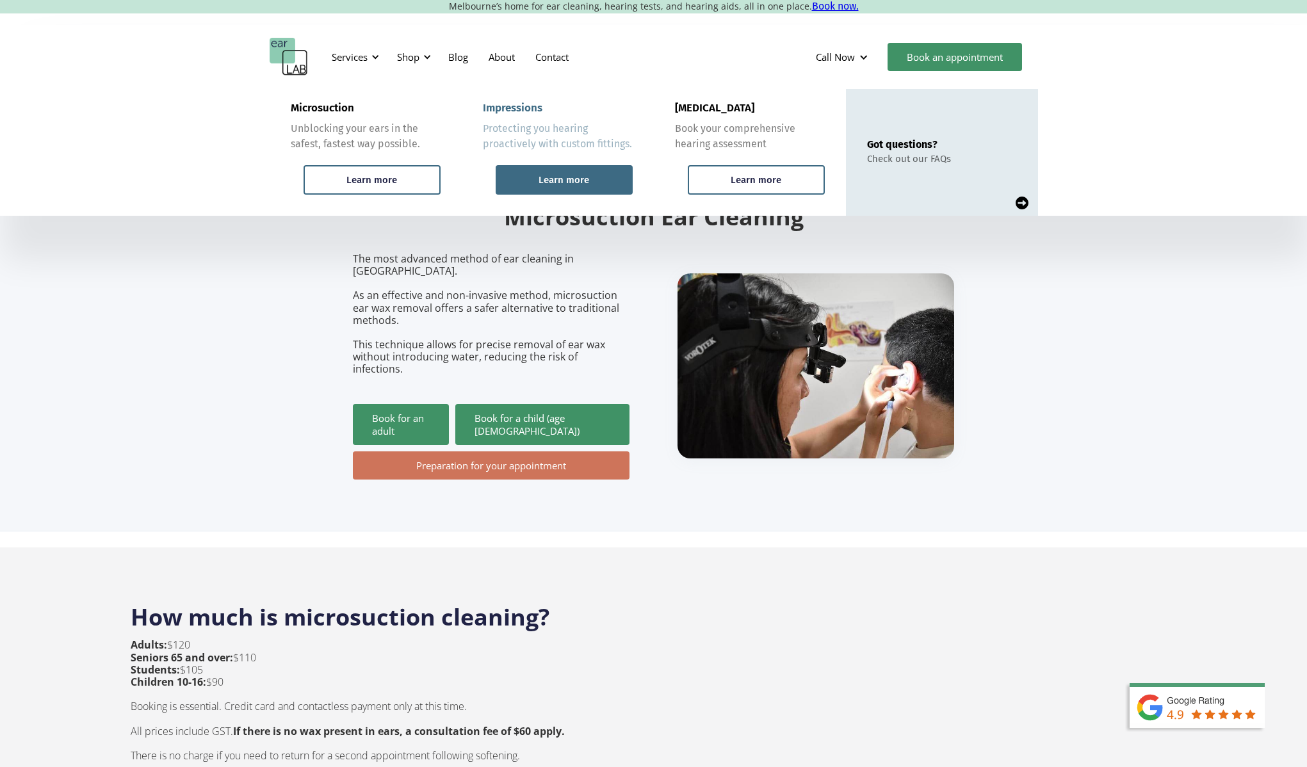
click at [546, 190] on div "Learn more" at bounding box center [564, 179] width 137 height 29
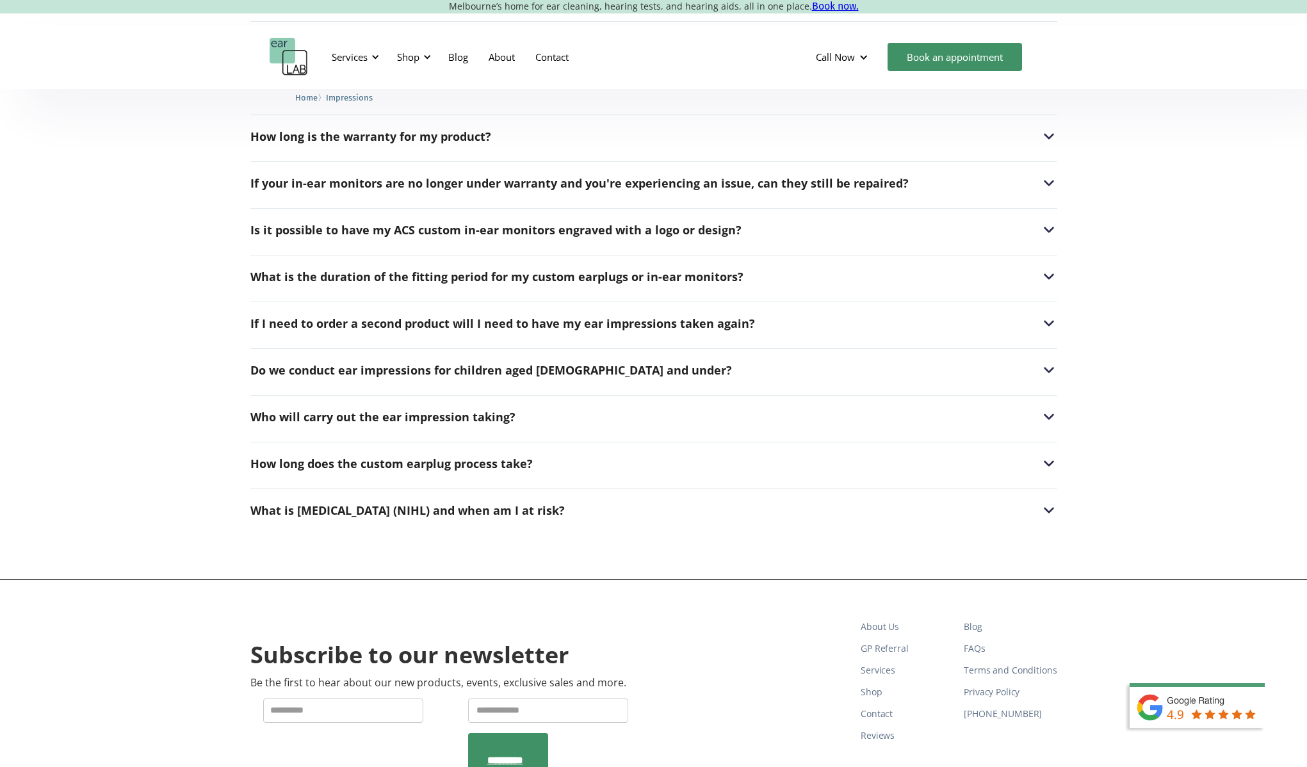
scroll to position [2145, 0]
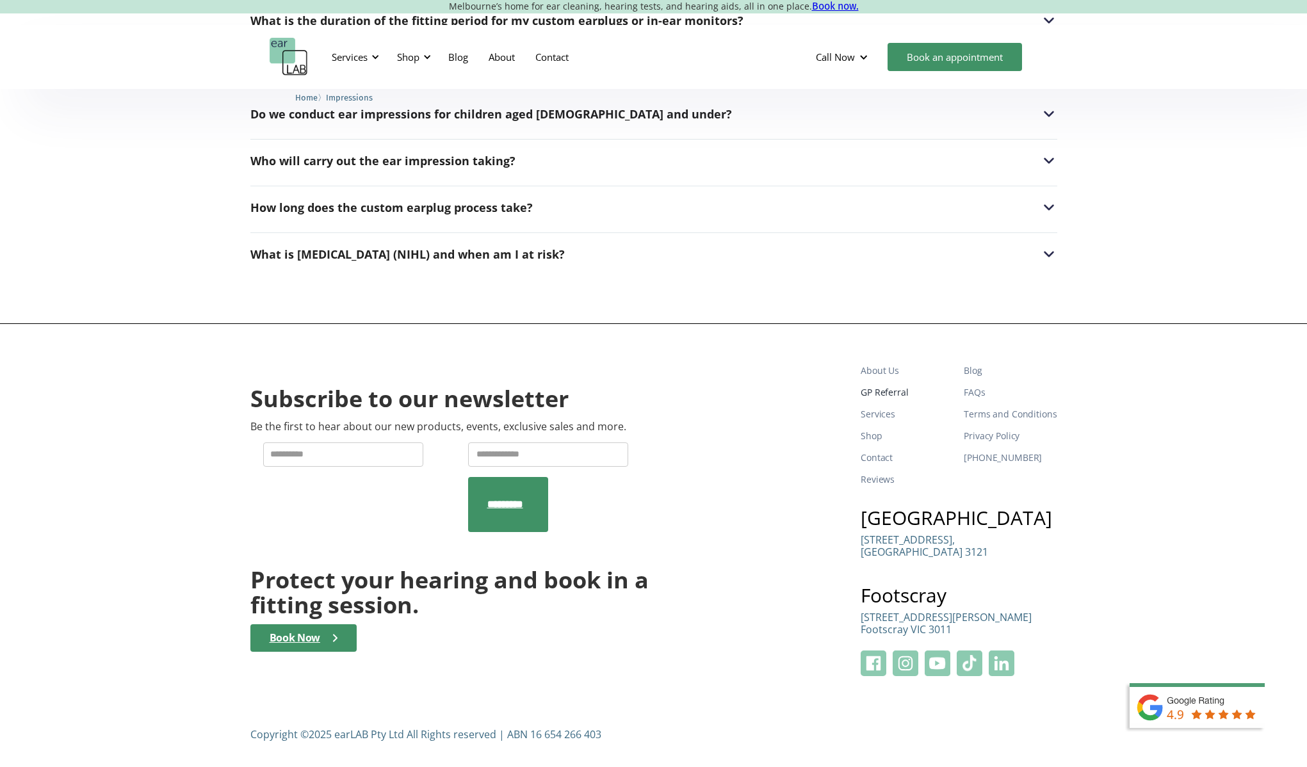
click at [881, 396] on link "GP Referral" at bounding box center [907, 393] width 93 height 22
click at [366, 52] on div "Services" at bounding box center [350, 57] width 36 height 13
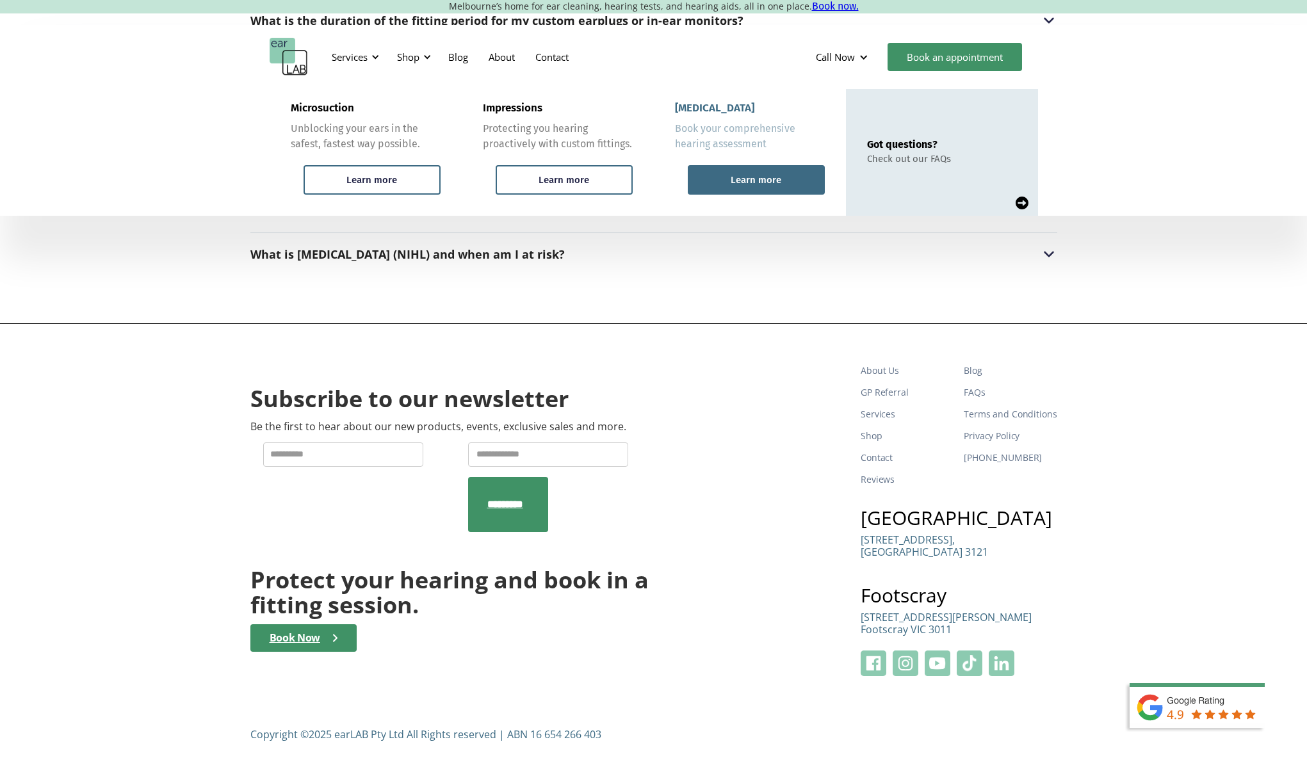
click at [763, 190] on div "Learn more" at bounding box center [756, 179] width 137 height 29
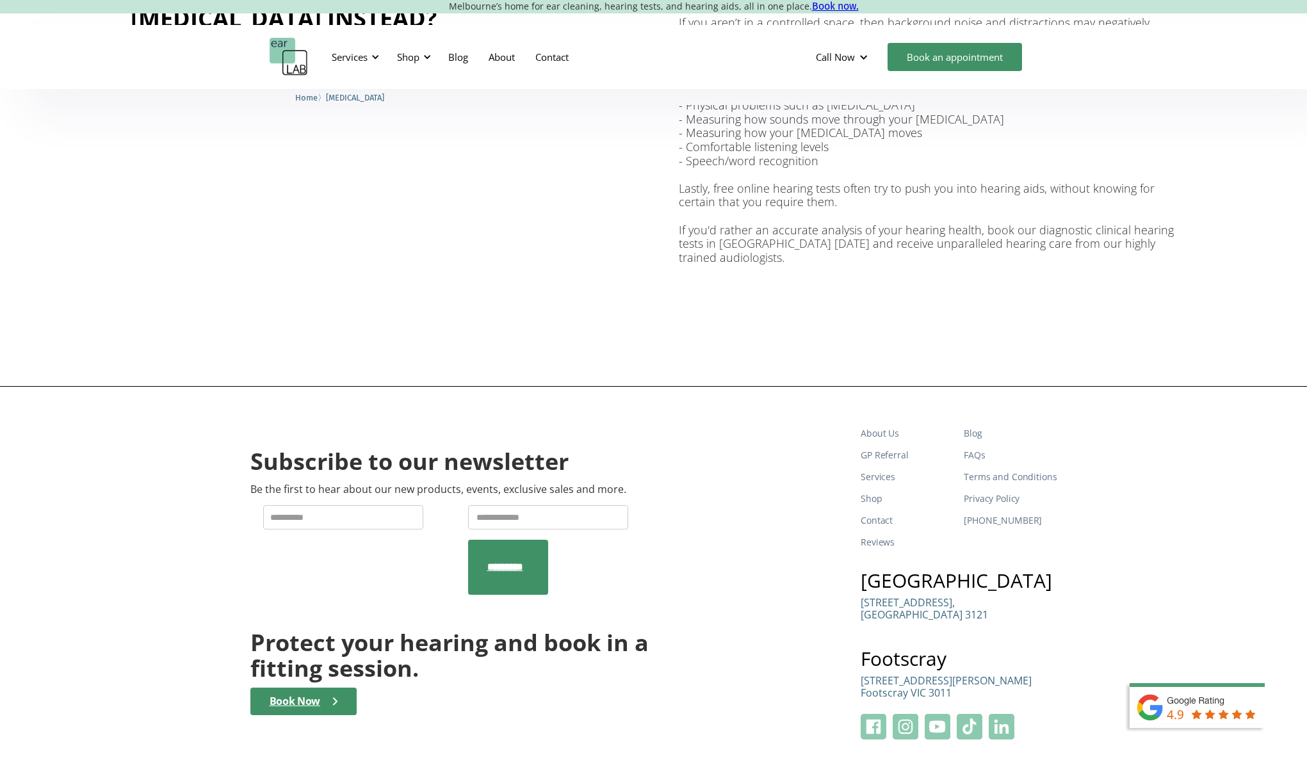
scroll to position [2704, 0]
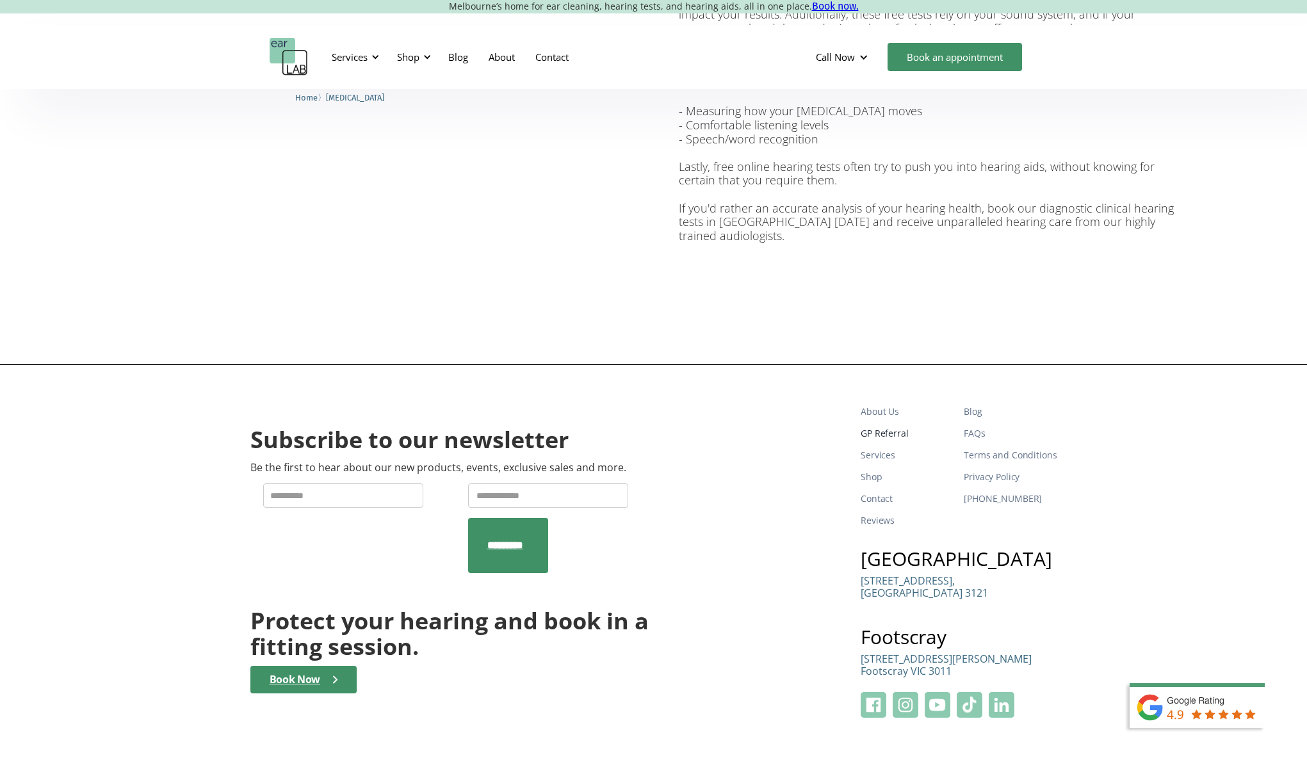
click at [886, 423] on link "GP Referral" at bounding box center [907, 434] width 93 height 22
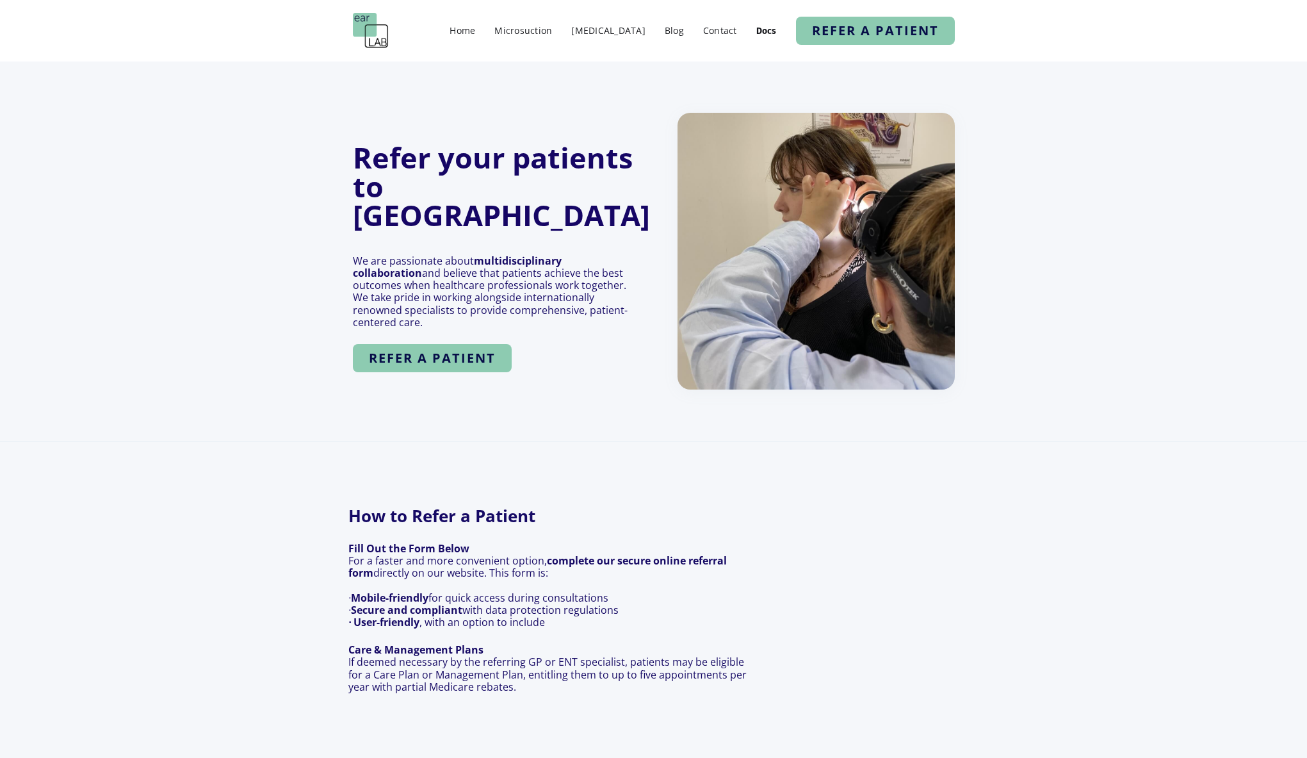
click at [364, 28] on img at bounding box center [371, 31] width 36 height 36
click at [482, 33] on link "Home" at bounding box center [462, 30] width 38 height 19
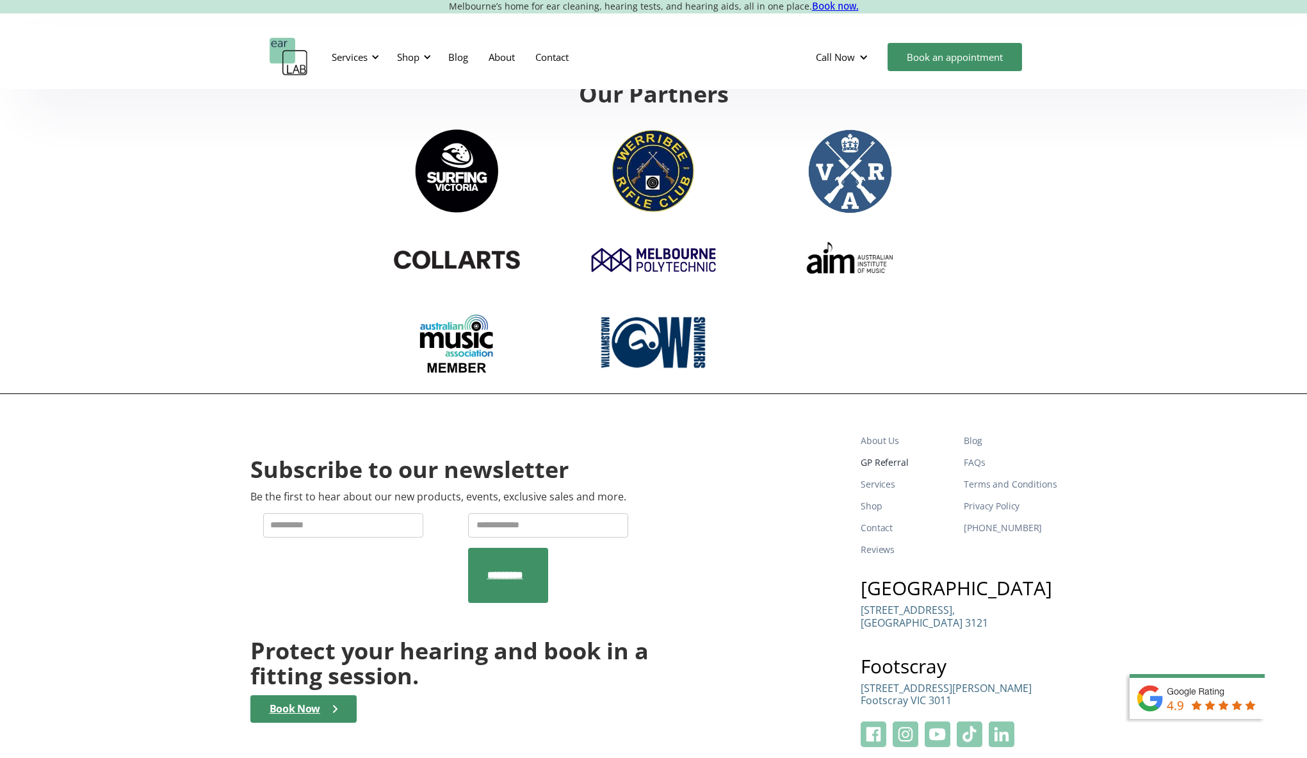
scroll to position [4253, 0]
click at [898, 451] on link "GP Referral" at bounding box center [907, 462] width 93 height 22
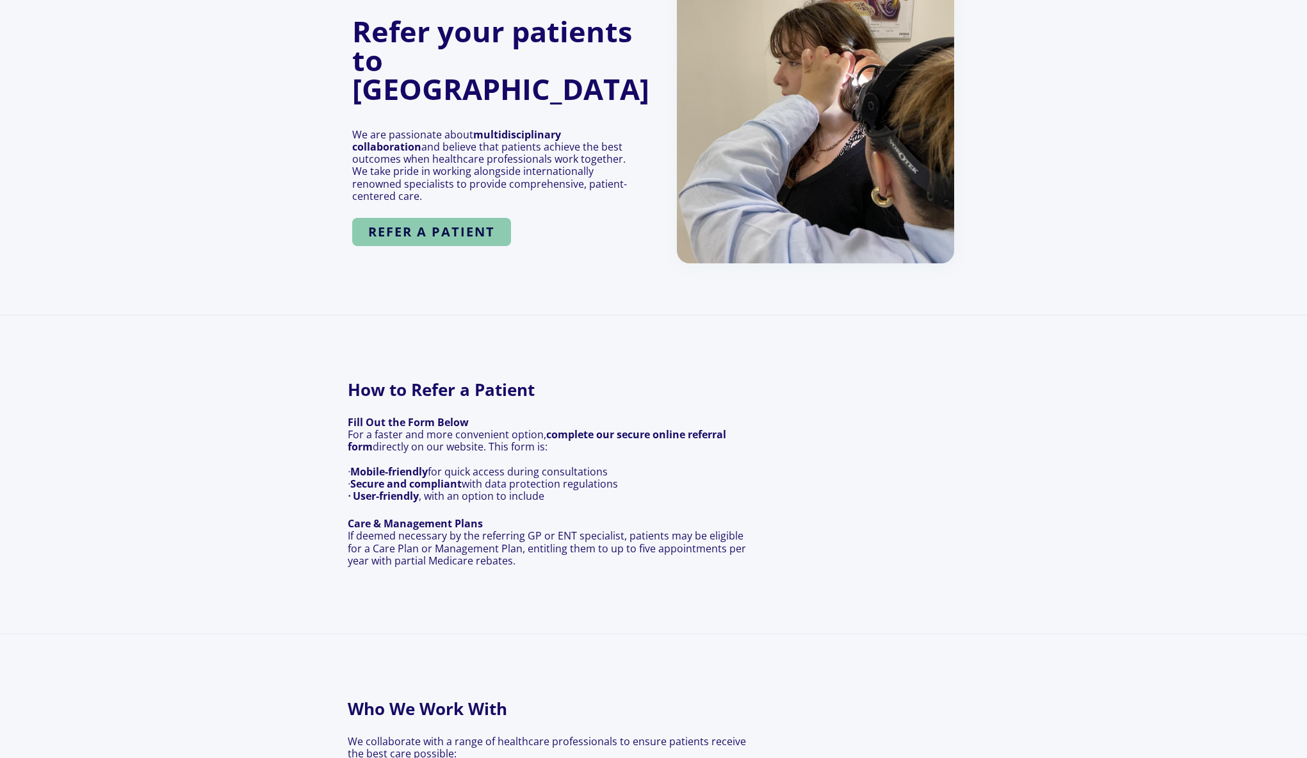
scroll to position [0, 1]
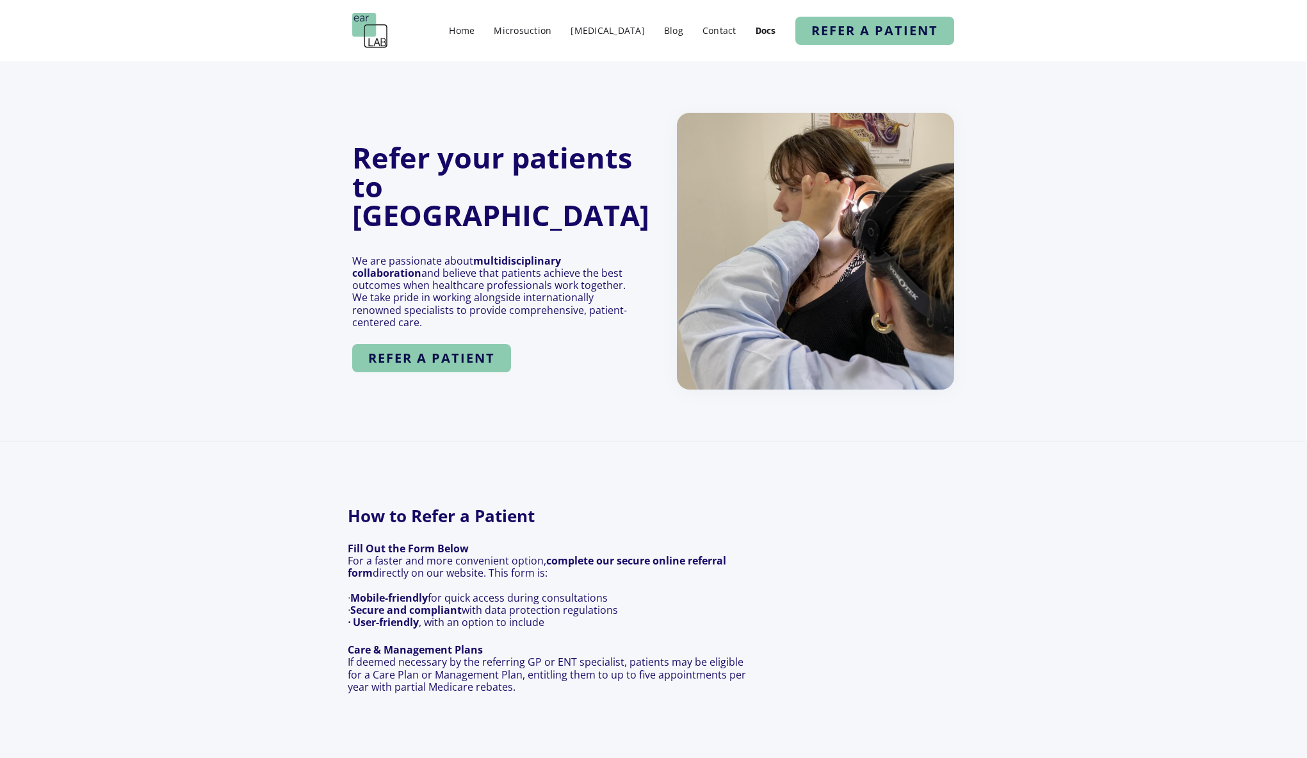
click at [368, 34] on img at bounding box center [370, 31] width 36 height 36
click at [367, 34] on img at bounding box center [370, 31] width 36 height 36
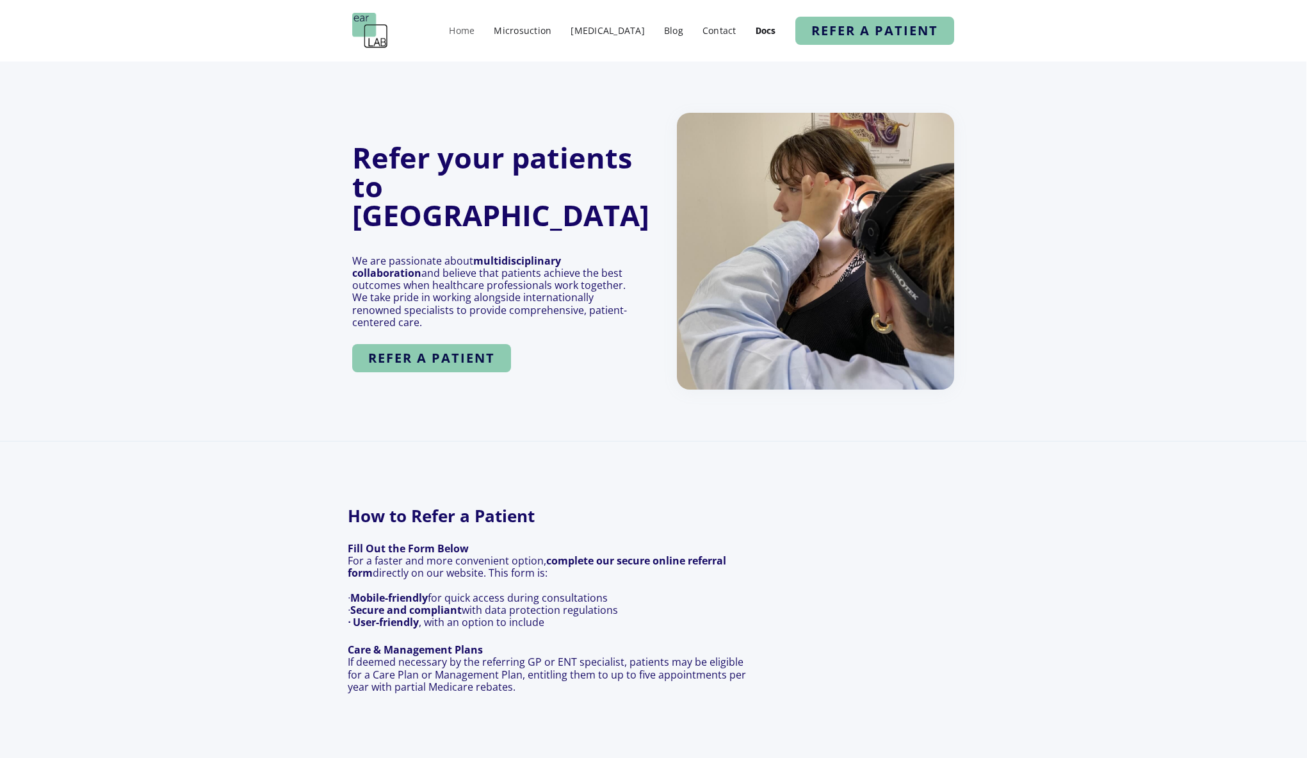
click at [481, 31] on link "Home" at bounding box center [462, 30] width 38 height 19
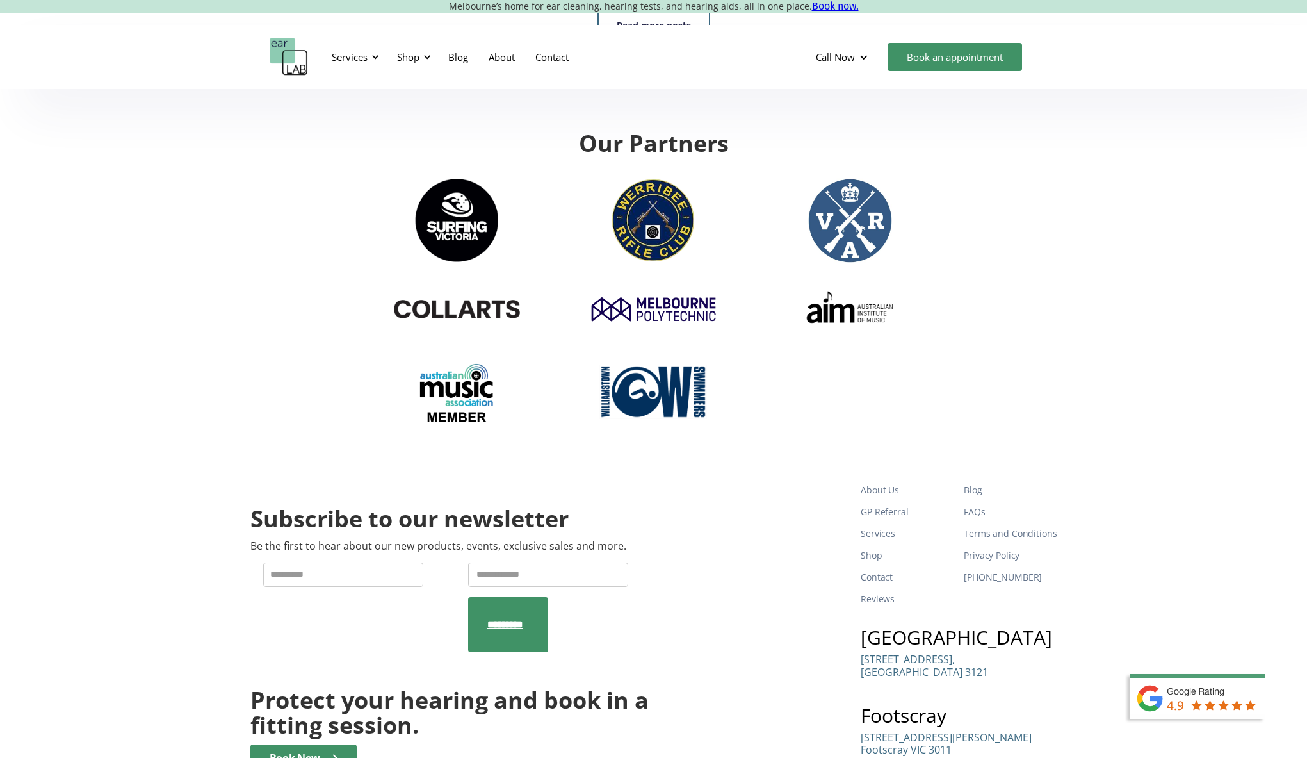
scroll to position [4254, 0]
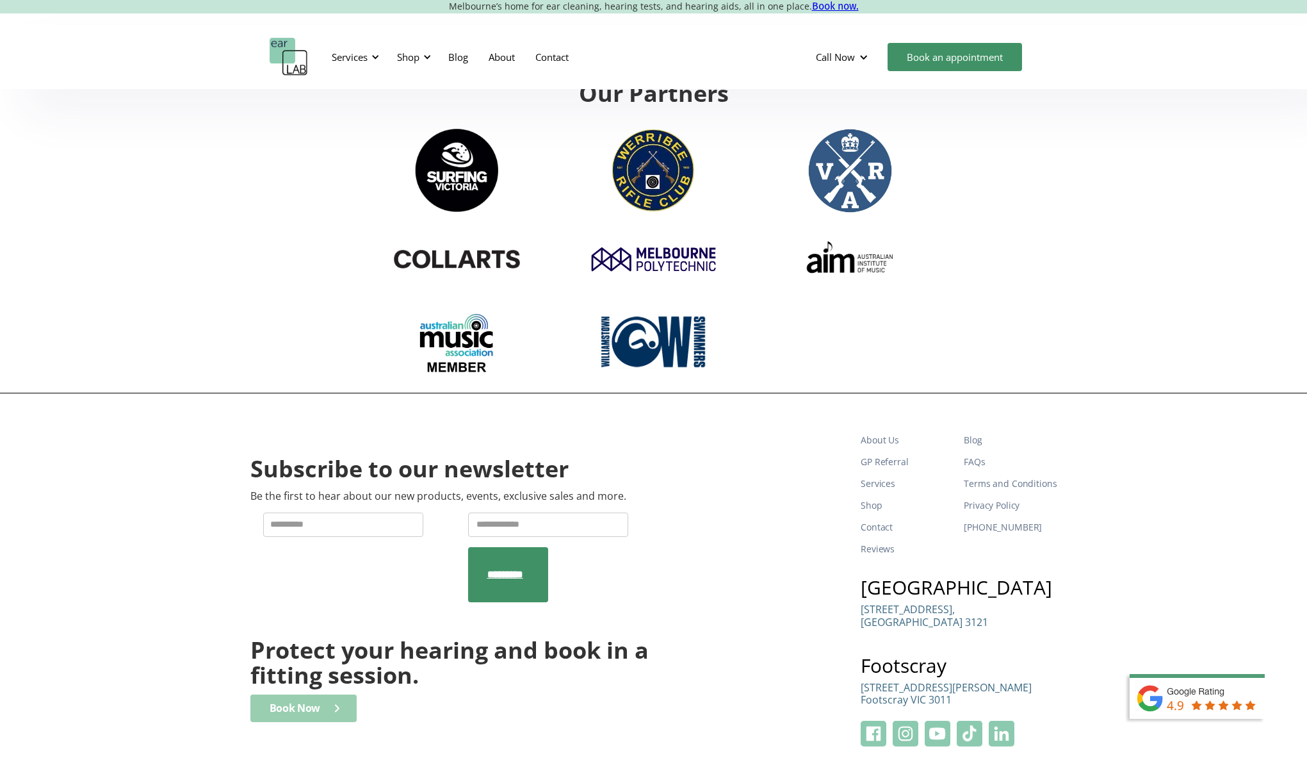
click at [302, 702] on div "Book Now" at bounding box center [295, 708] width 51 height 12
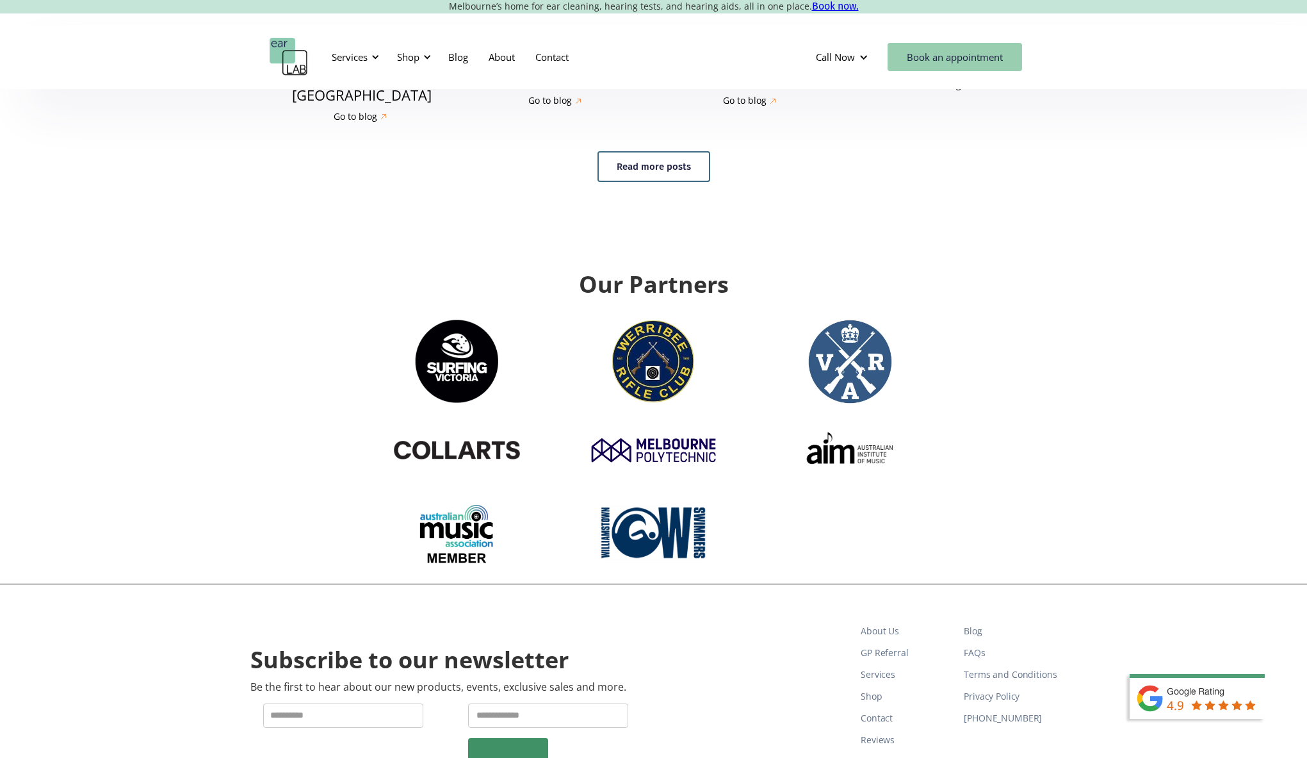
scroll to position [4060, 0]
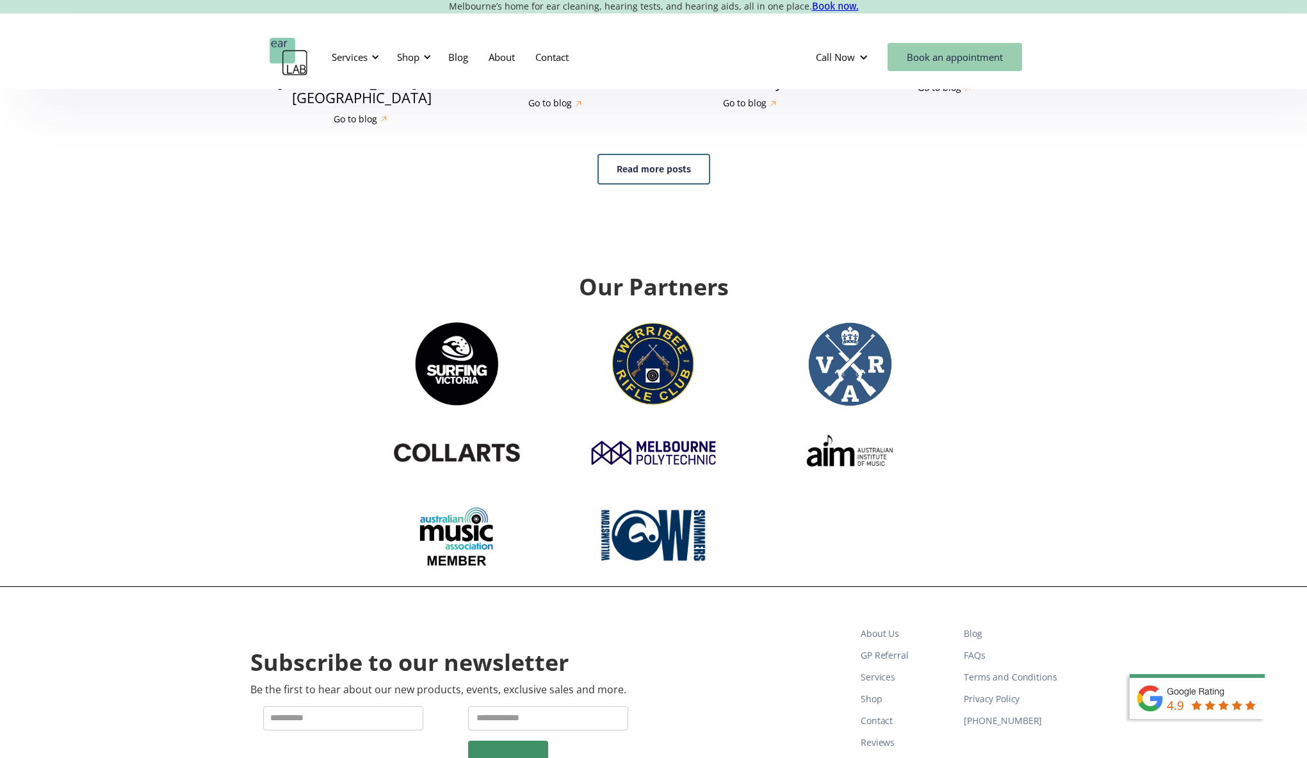
click at [952, 53] on link "Book an appointment" at bounding box center [955, 57] width 134 height 28
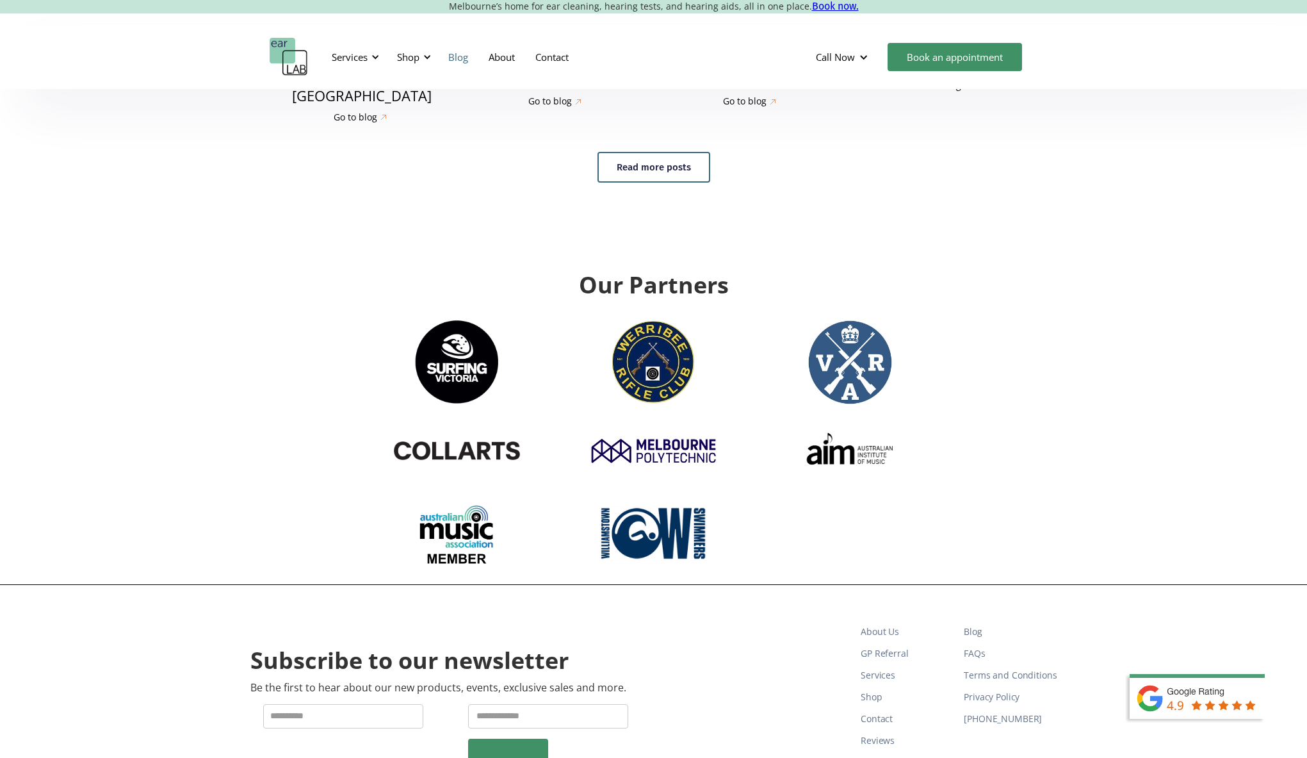
click at [464, 57] on link "Blog" at bounding box center [458, 56] width 40 height 37
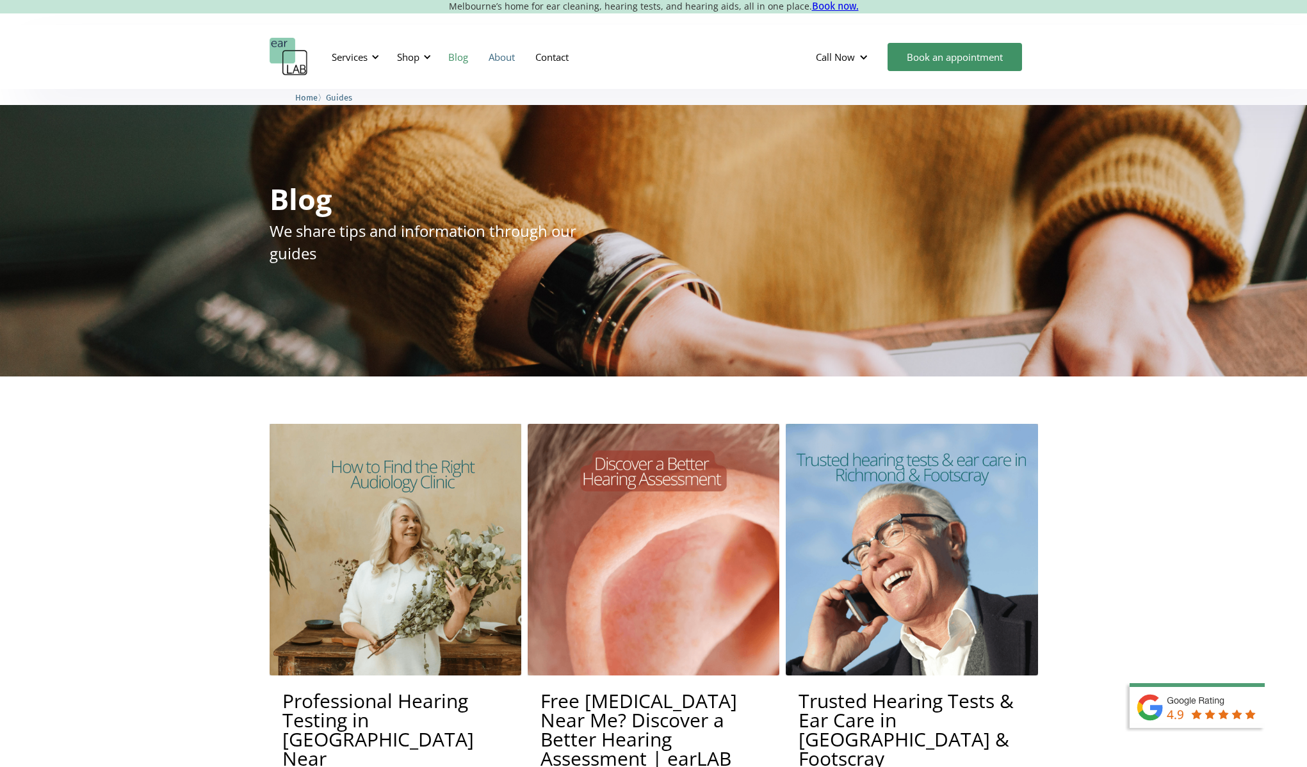
click at [505, 58] on link "About" at bounding box center [501, 56] width 47 height 37
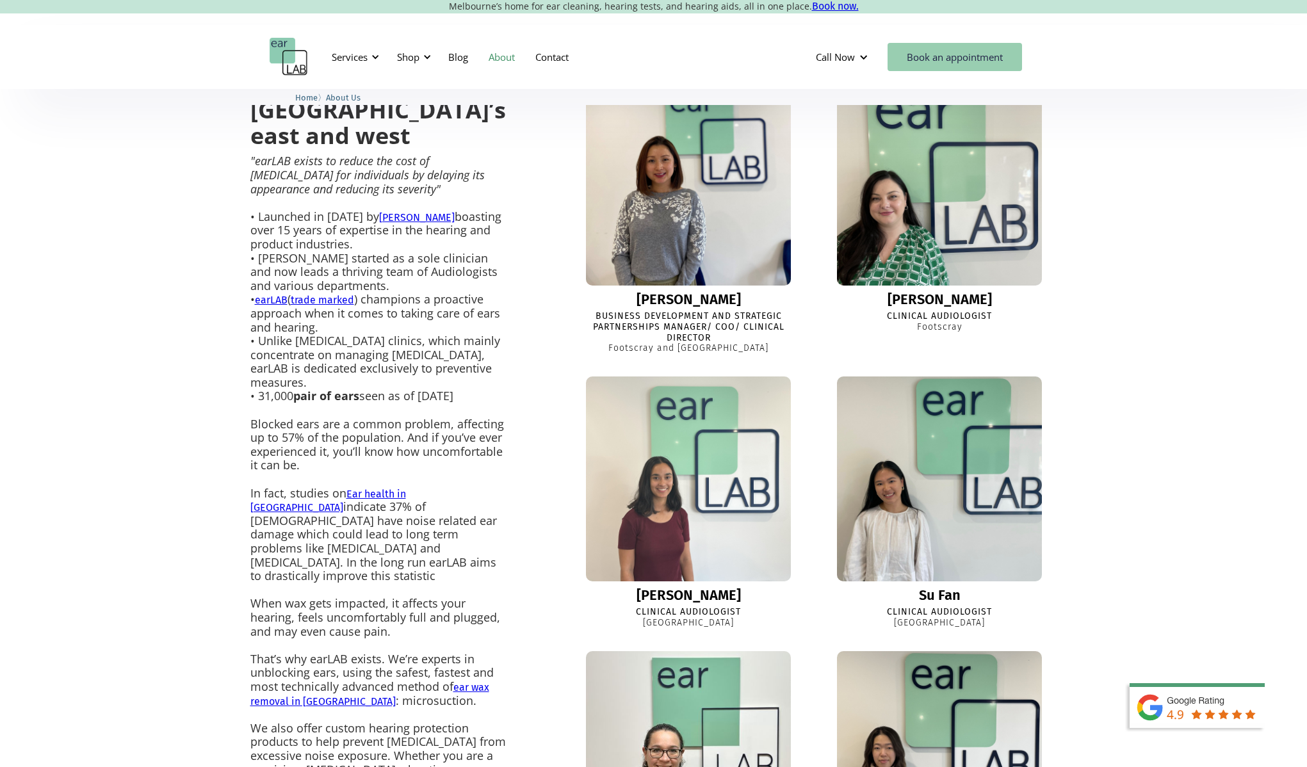
scroll to position [372, 0]
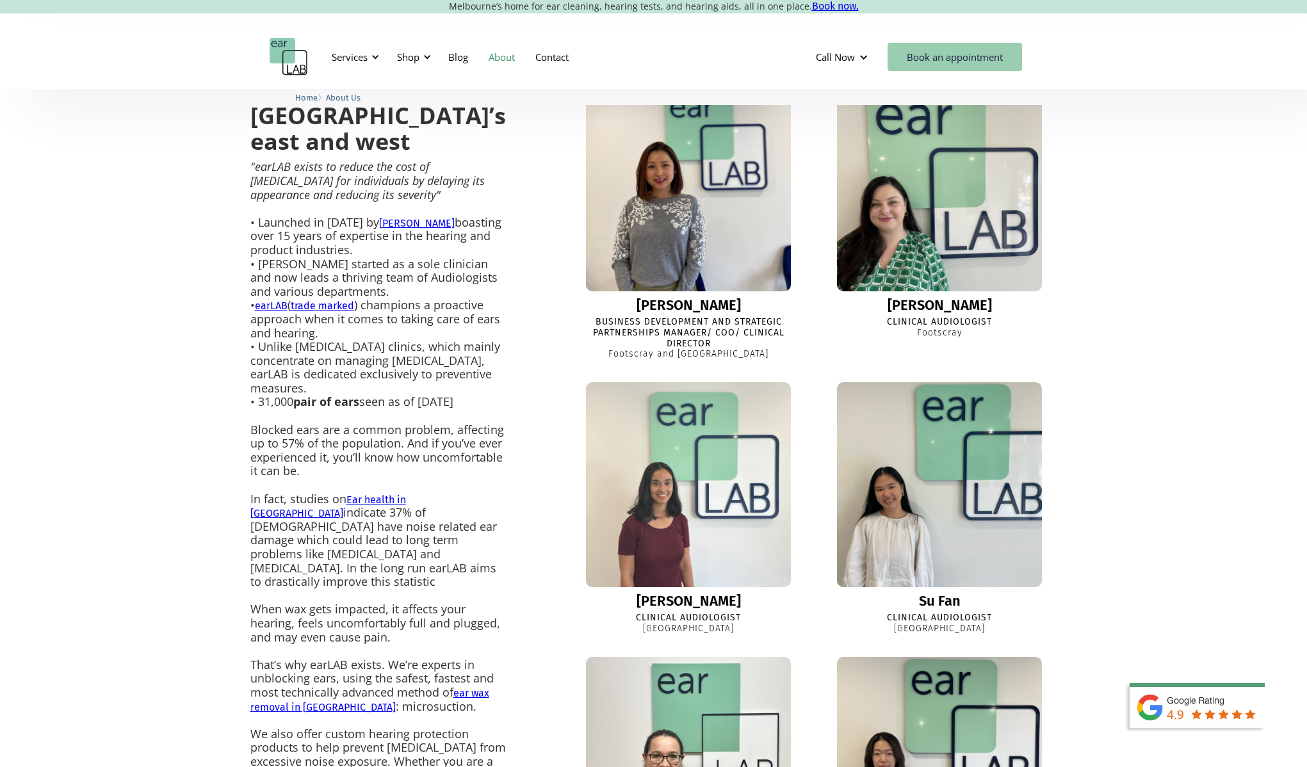
click at [980, 54] on link "Book an appointment" at bounding box center [955, 57] width 134 height 28
